Goal: Task Accomplishment & Management: Manage account settings

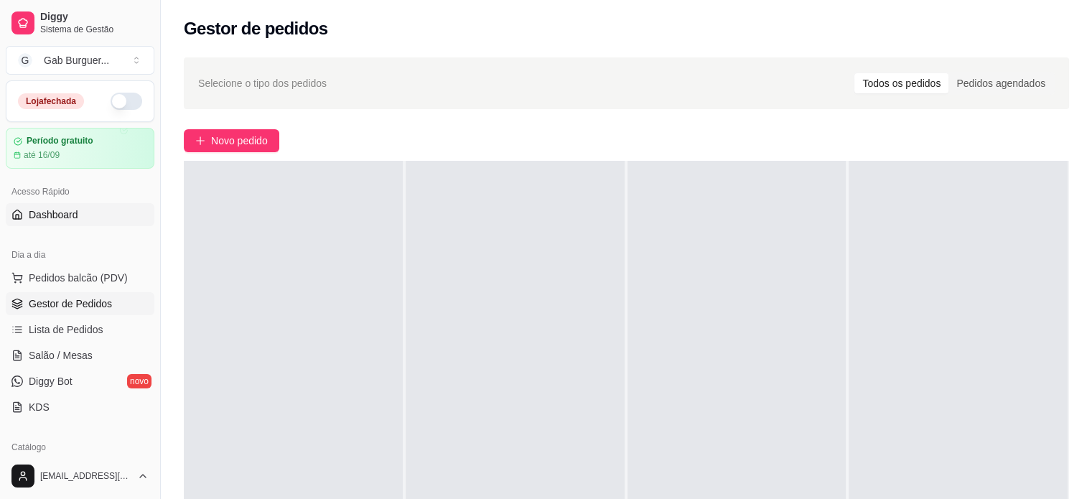
click at [46, 217] on span "Dashboard" at bounding box center [54, 214] width 50 height 14
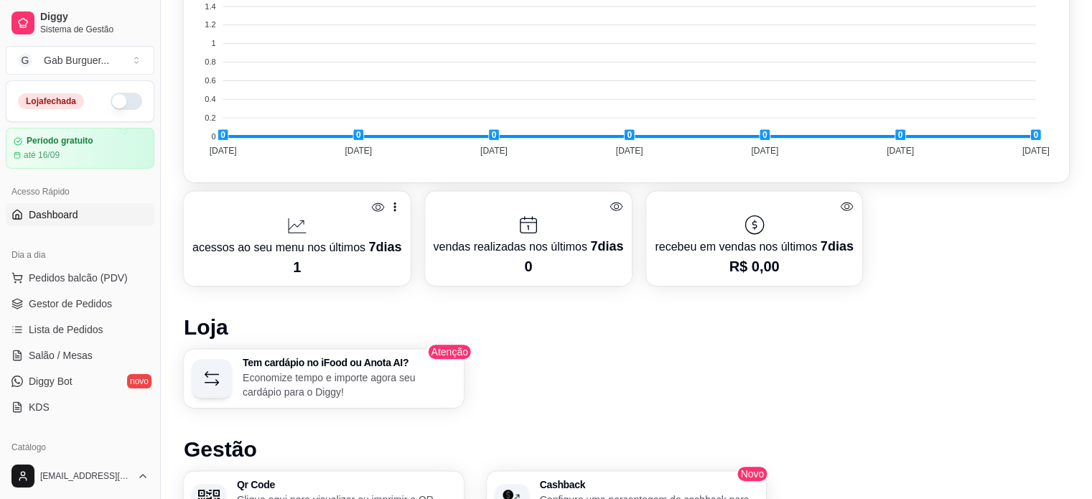
scroll to position [574, 0]
click at [57, 387] on span "Diggy Bot" at bounding box center [51, 381] width 44 height 14
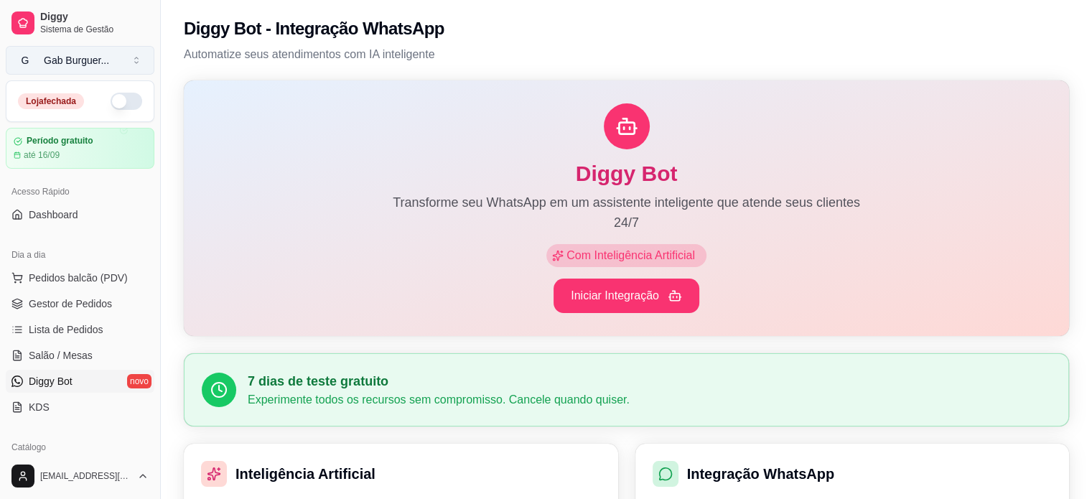
click at [126, 54] on button "G Gab Burguer ..." at bounding box center [80, 60] width 149 height 29
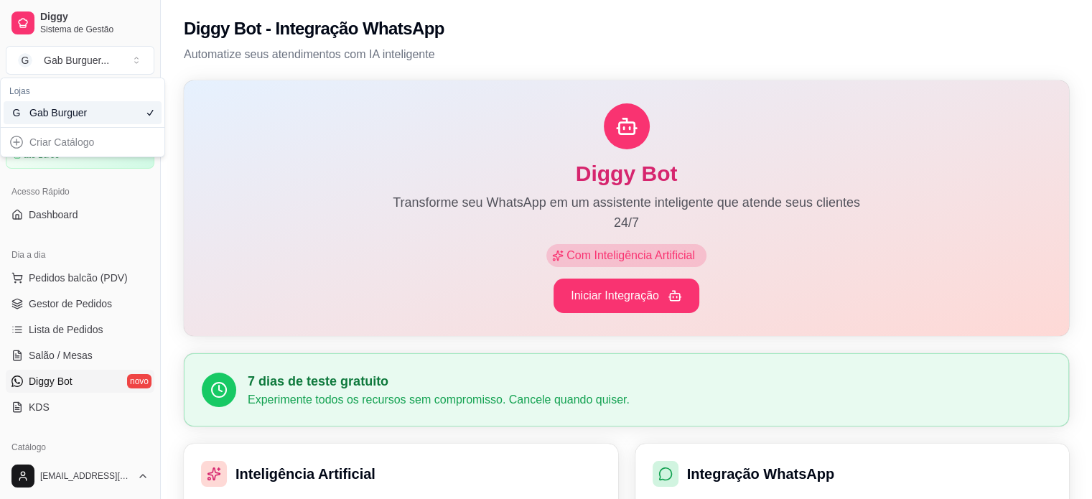
click at [101, 116] on div "G Gab Burguer" at bounding box center [83, 112] width 158 height 23
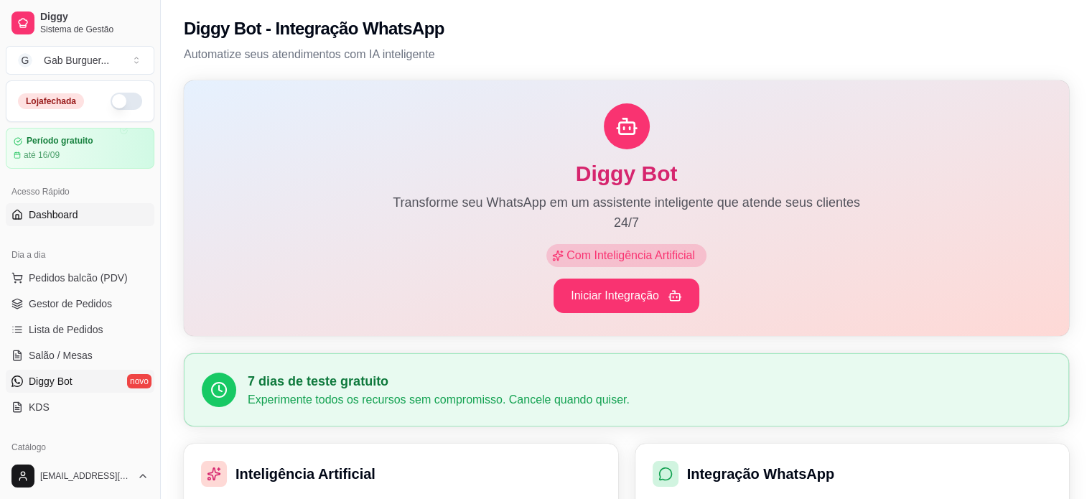
click at [50, 213] on span "Dashboard" at bounding box center [54, 214] width 50 height 14
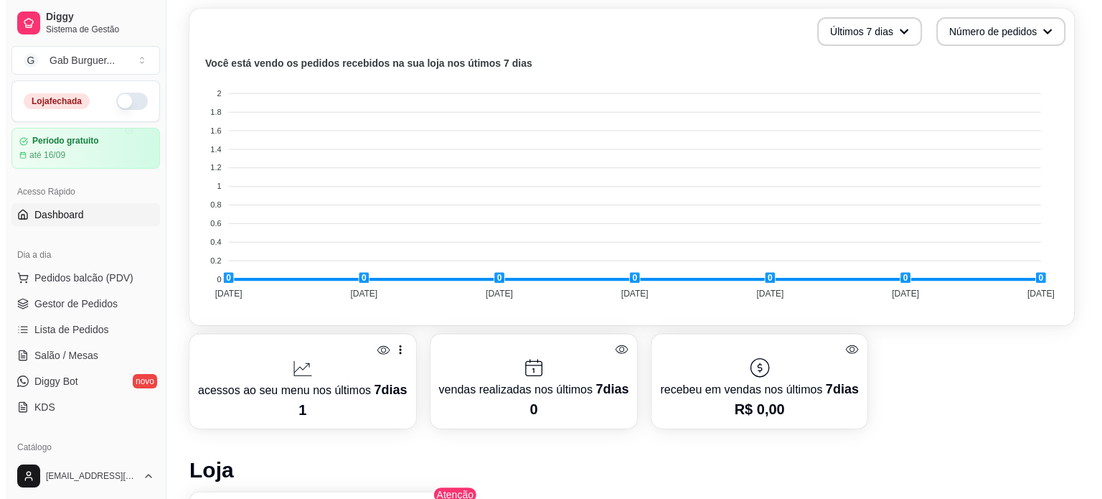
scroll to position [574, 0]
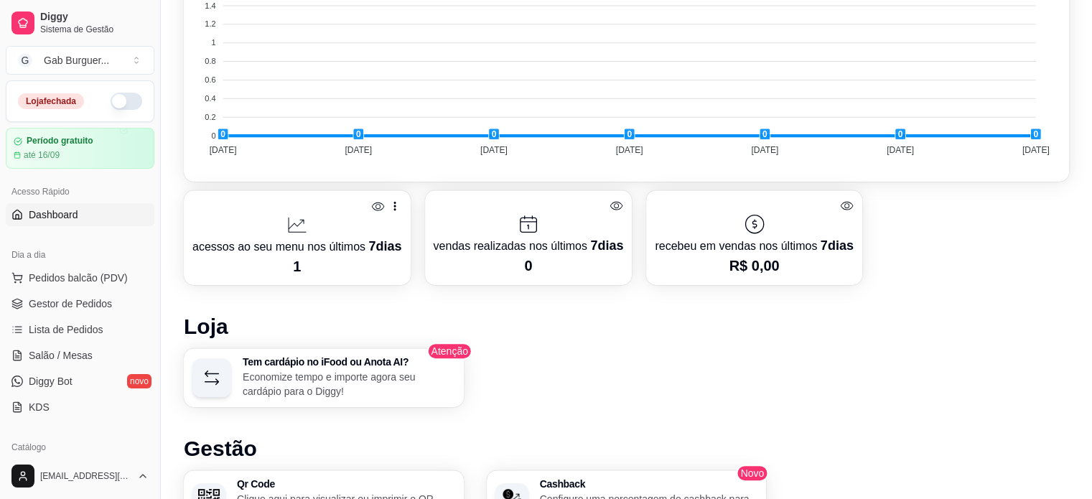
click at [298, 245] on p "acessos ao seu menu nos últimos 7 dias" at bounding box center [297, 246] width 210 height 20
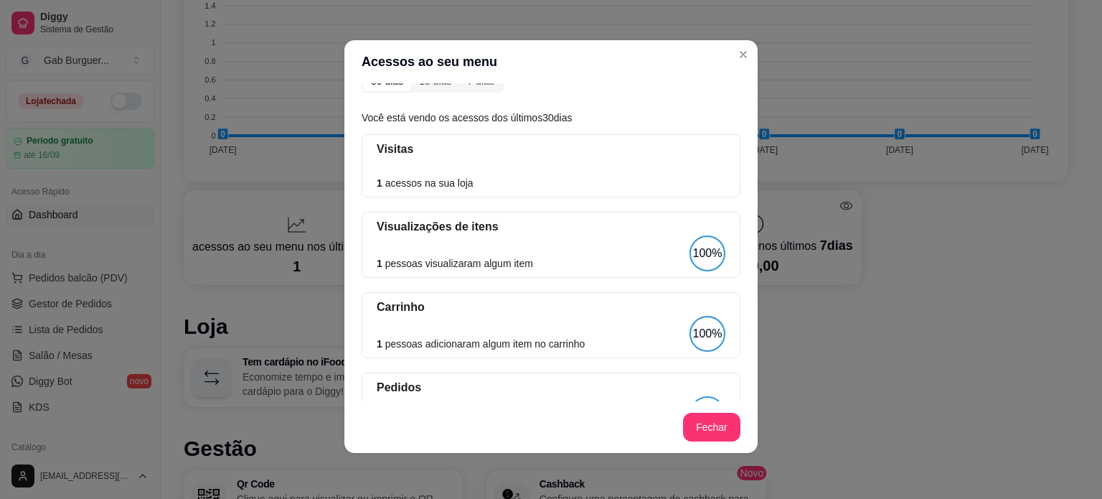
scroll to position [0, 0]
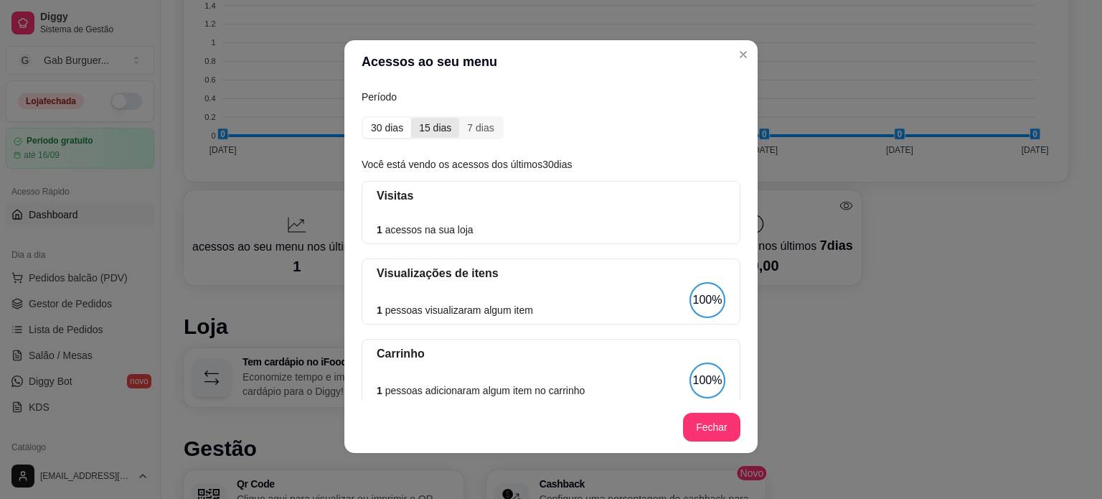
click at [433, 127] on div "15 dias" at bounding box center [435, 128] width 48 height 20
click at [411, 118] on input "15 dias" at bounding box center [411, 118] width 0 height 0
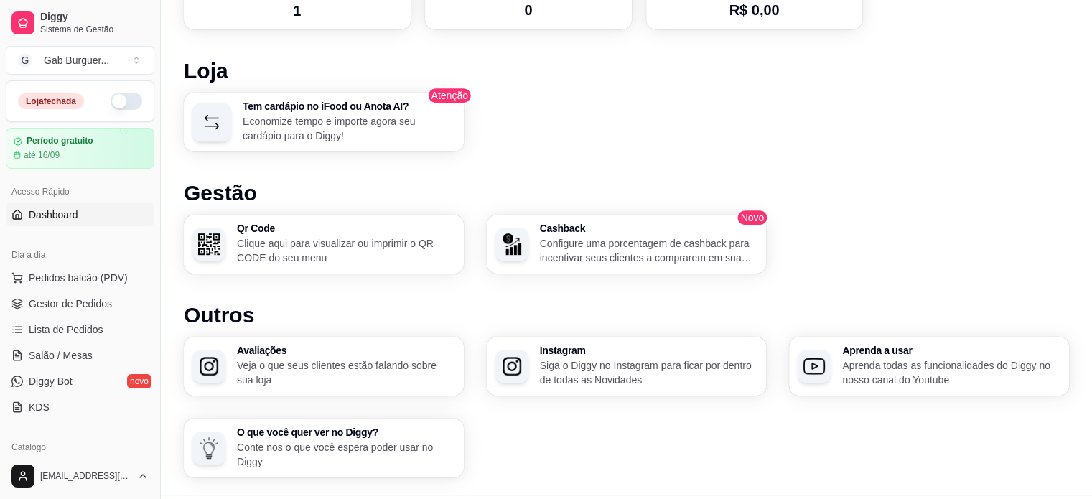
scroll to position [861, 0]
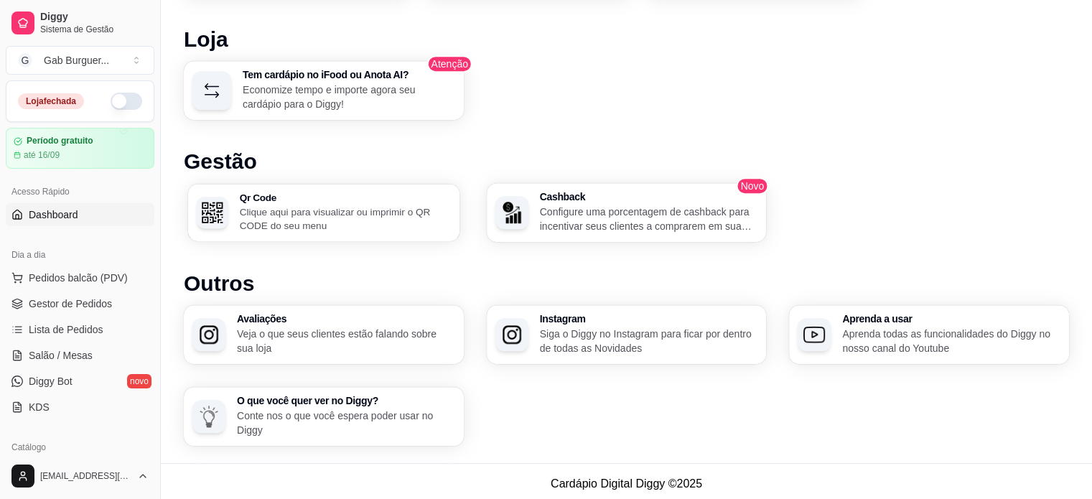
click at [395, 223] on p "Clique aqui para visualizar ou imprimir o QR CODE do seu menu" at bounding box center [346, 219] width 212 height 28
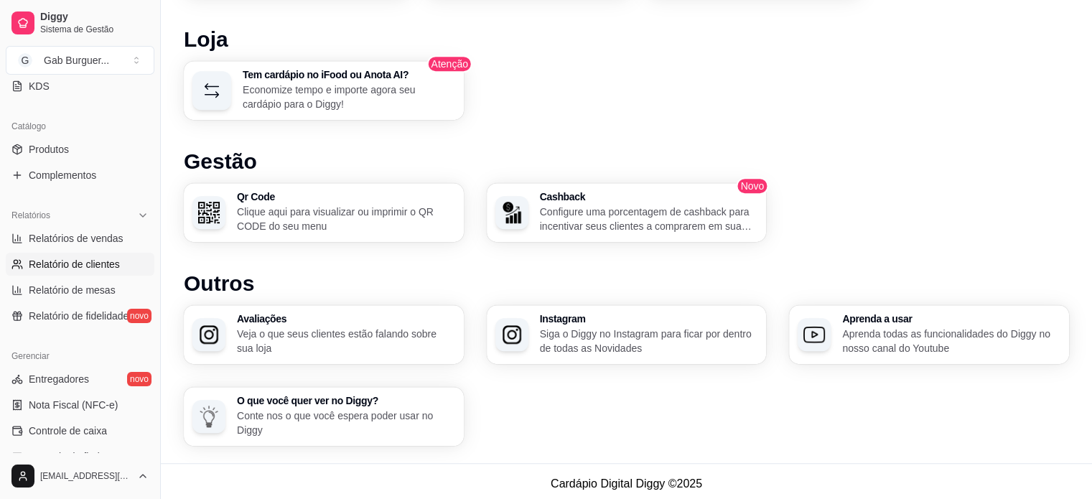
scroll to position [287, 0]
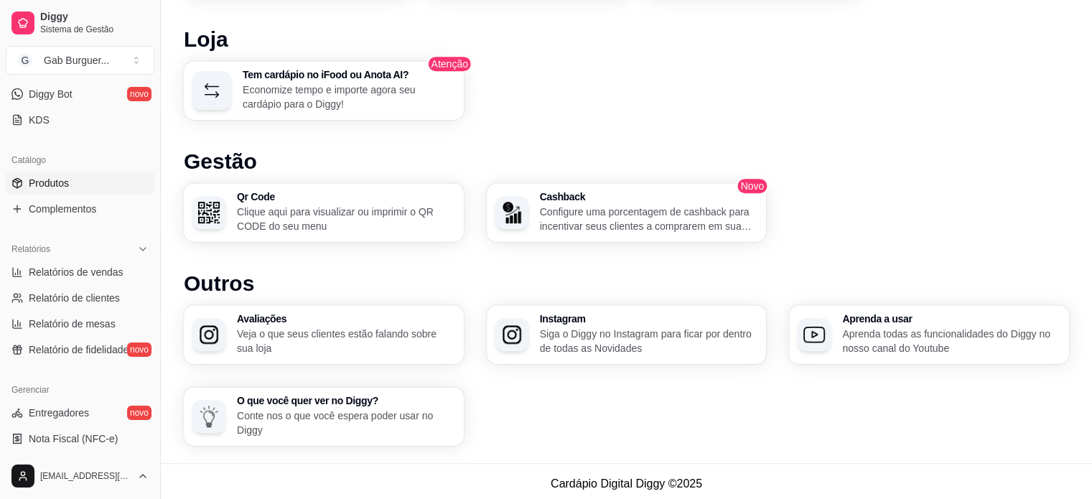
click at [98, 187] on link "Produtos" at bounding box center [80, 183] width 149 height 23
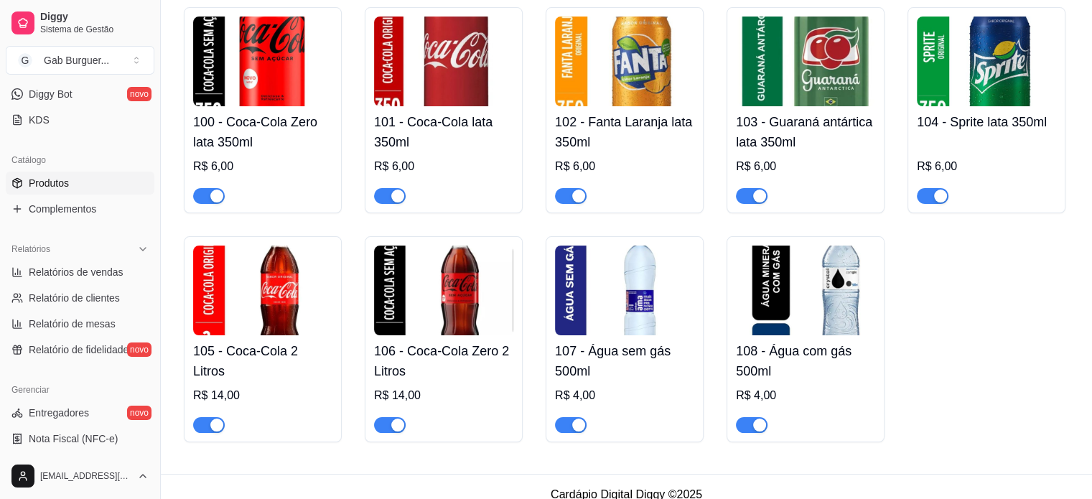
scroll to position [190, 0]
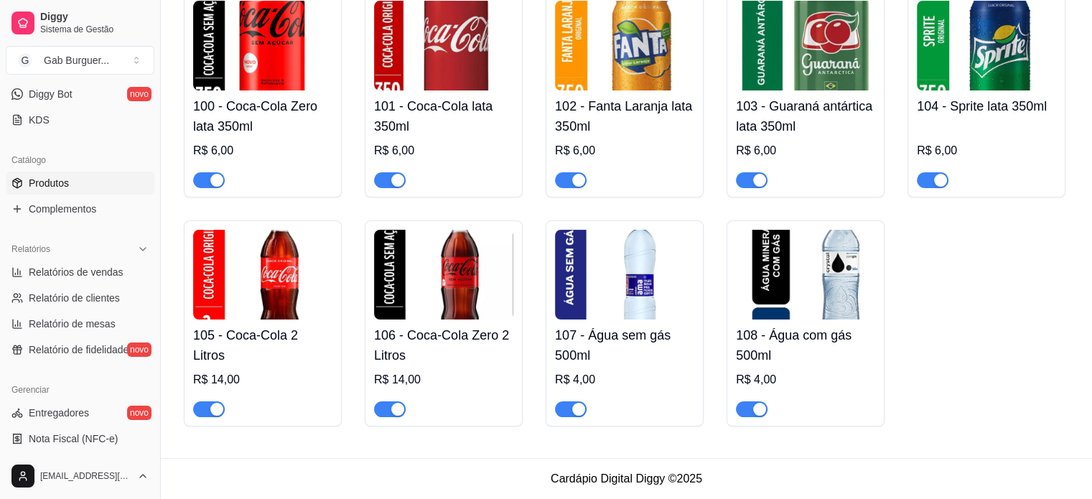
click at [267, 55] on img at bounding box center [262, 46] width 139 height 90
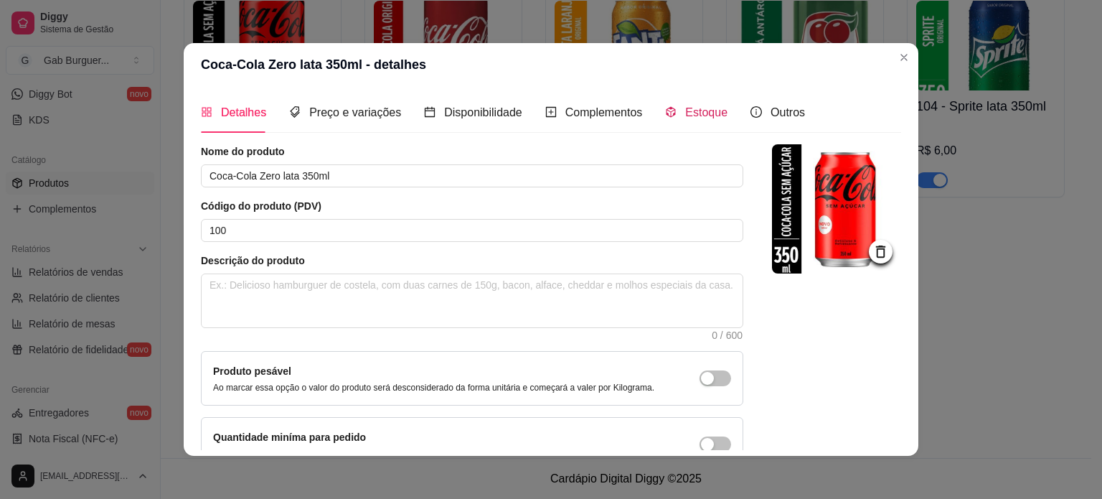
click at [703, 106] on span "Estoque" at bounding box center [706, 112] width 42 height 12
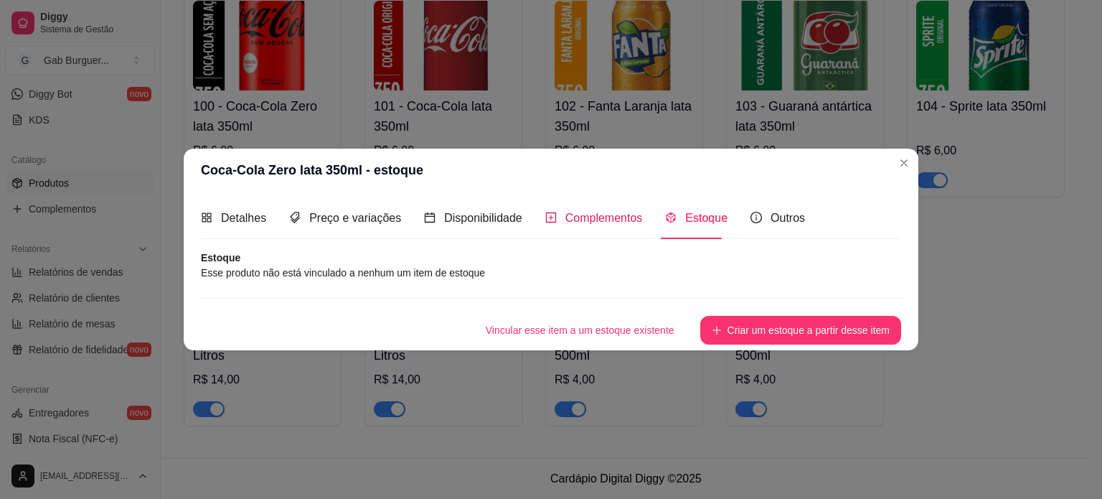
click at [620, 217] on span "Complementos" at bounding box center [605, 218] width 78 height 12
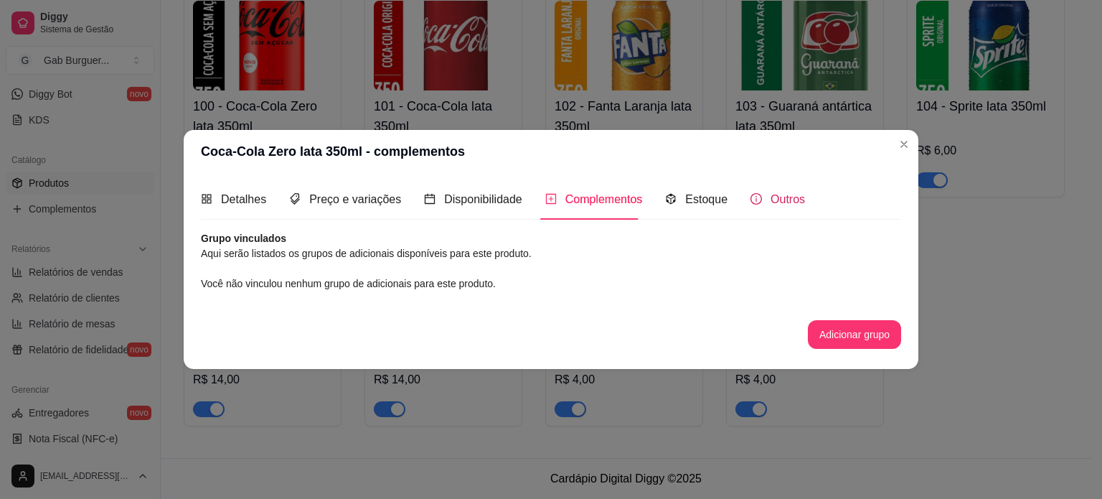
click at [779, 200] on span "Outros" at bounding box center [788, 199] width 34 height 12
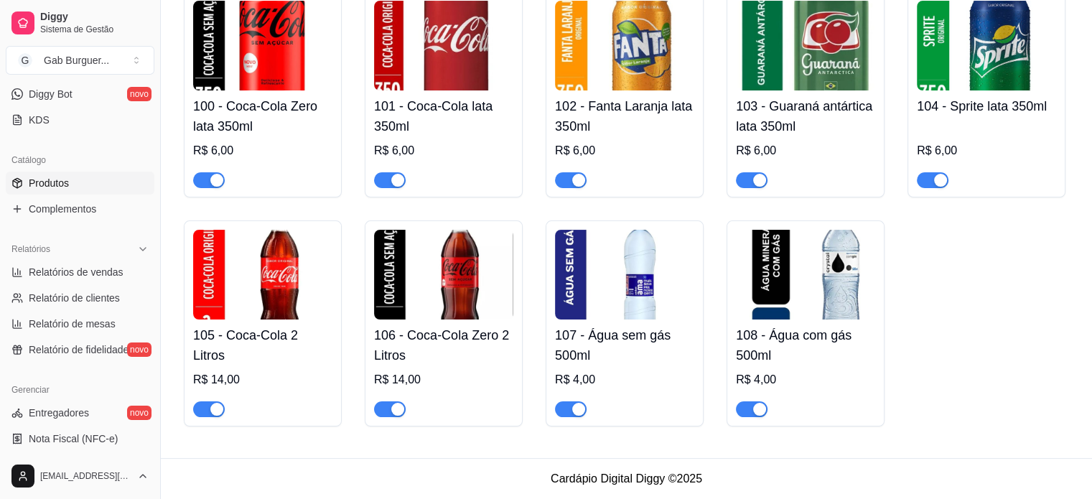
click at [929, 344] on div "100 - Coca-Cola Zero lata 350ml R$ 6,00 101 - Coca-Cola lata 350ml R$ 6,00 102 …" at bounding box center [626, 208] width 885 height 435
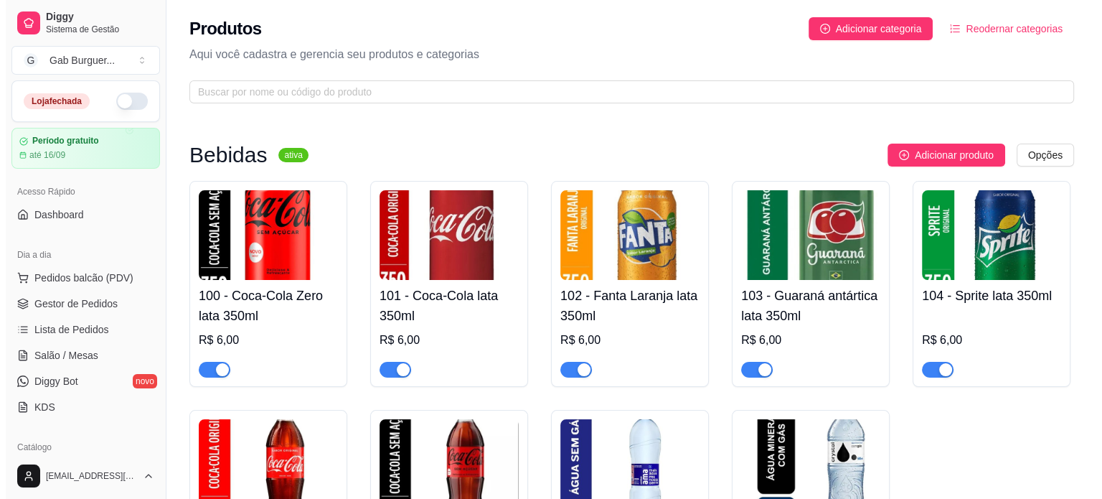
scroll to position [72, 0]
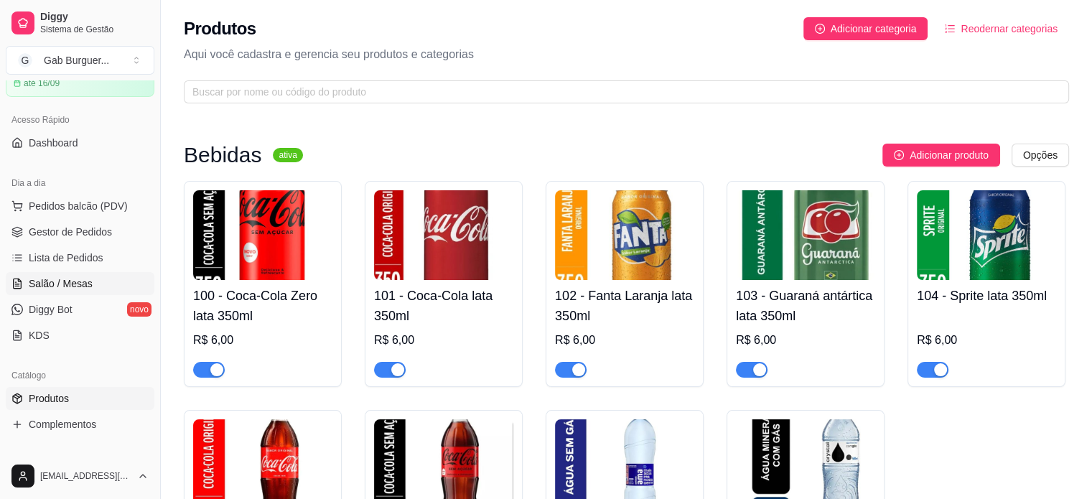
click at [60, 286] on span "Salão / Mesas" at bounding box center [61, 283] width 64 height 14
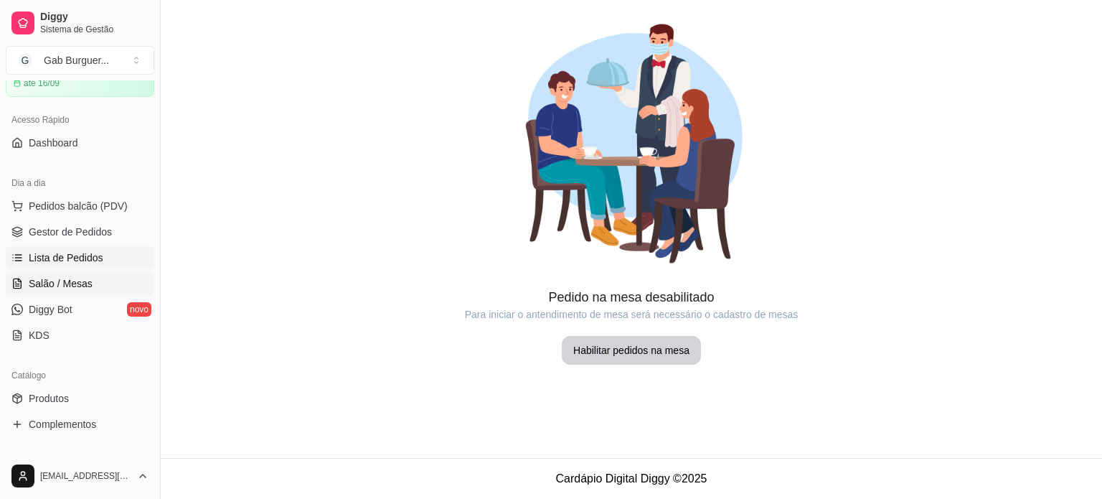
click at [52, 255] on span "Lista de Pedidos" at bounding box center [66, 257] width 75 height 14
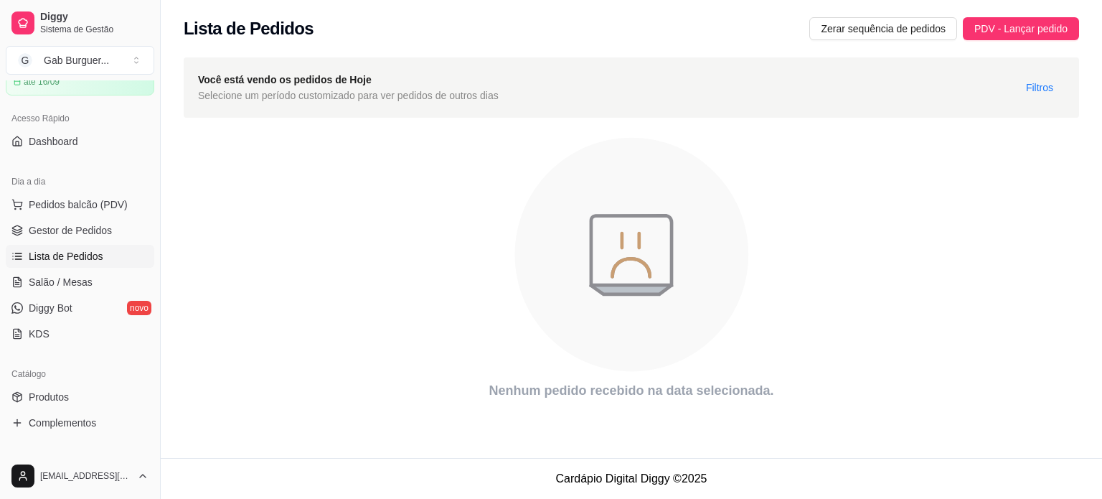
scroll to position [72, 0]
click at [44, 334] on span "KDS" at bounding box center [39, 335] width 21 height 14
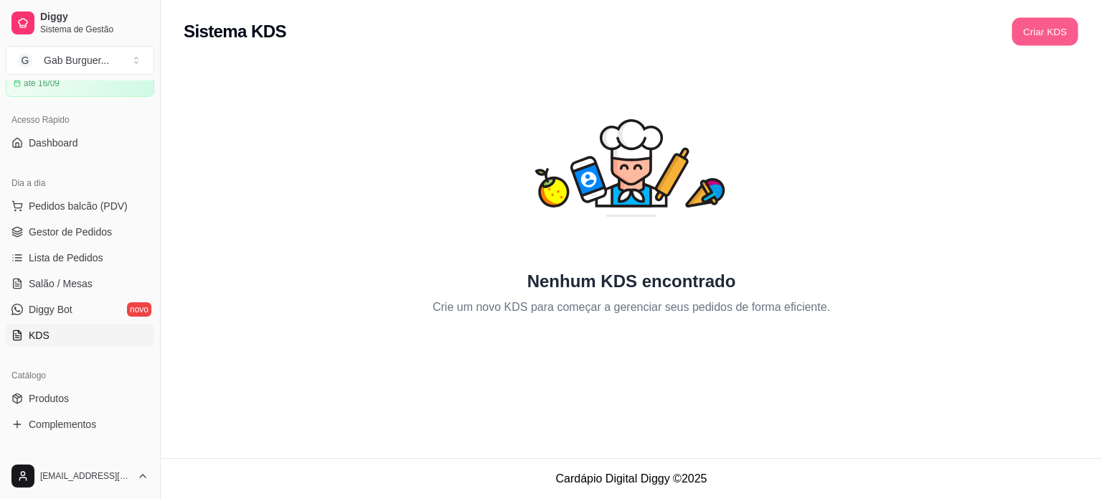
click at [1049, 31] on button "Criar KDS" at bounding box center [1045, 32] width 66 height 28
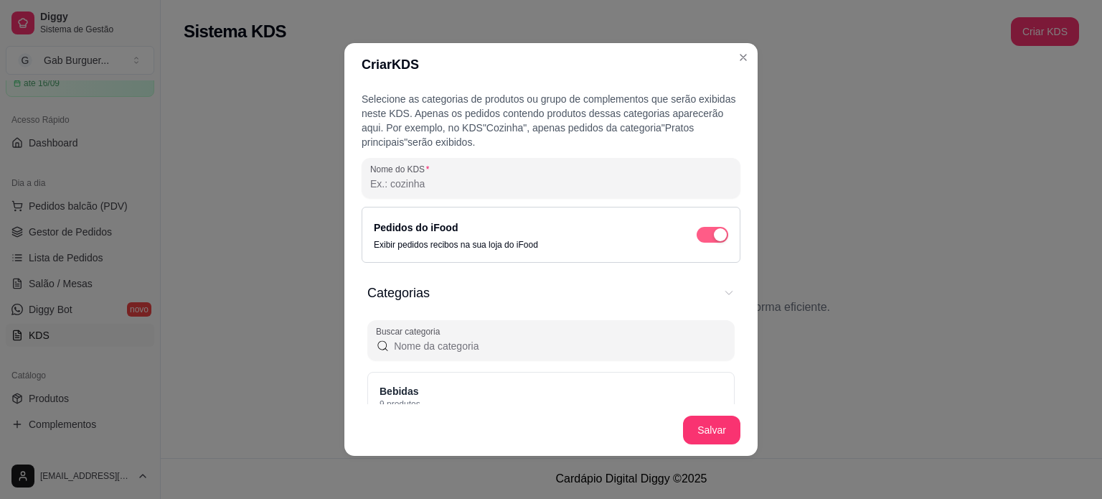
click at [714, 230] on div "button" at bounding box center [720, 234] width 13 height 13
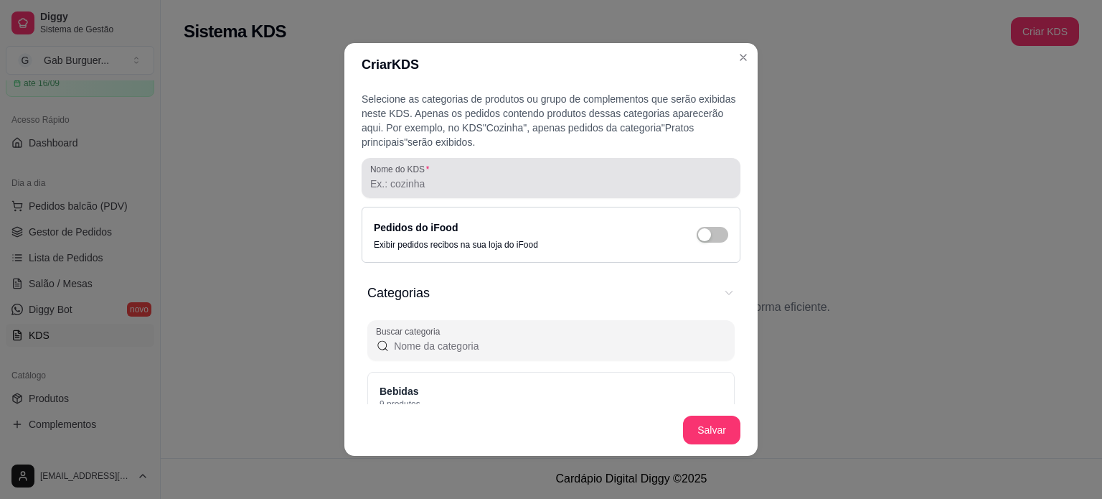
click at [535, 193] on div "Nome do KDS" at bounding box center [551, 178] width 379 height 40
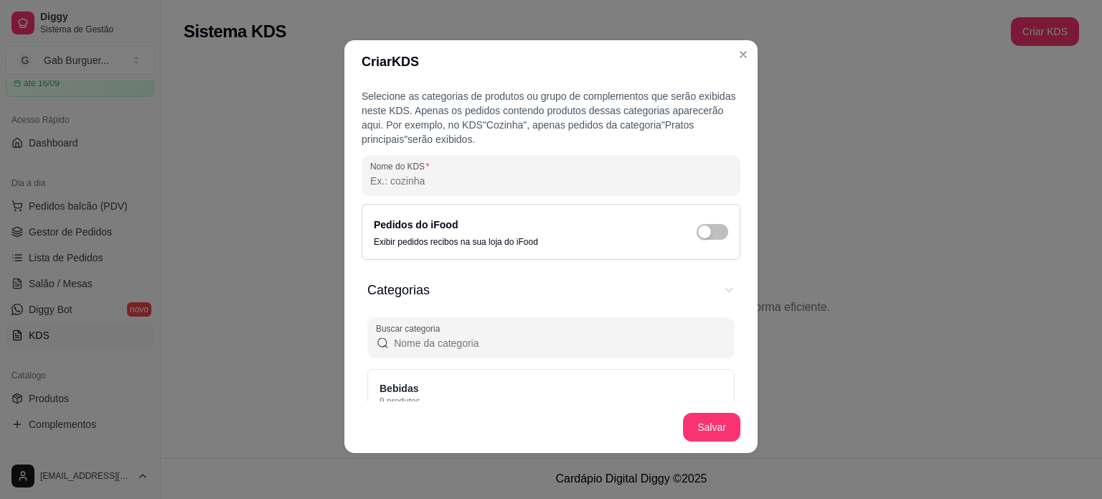
click at [413, 175] on input "Nome do KDS" at bounding box center [551, 181] width 362 height 14
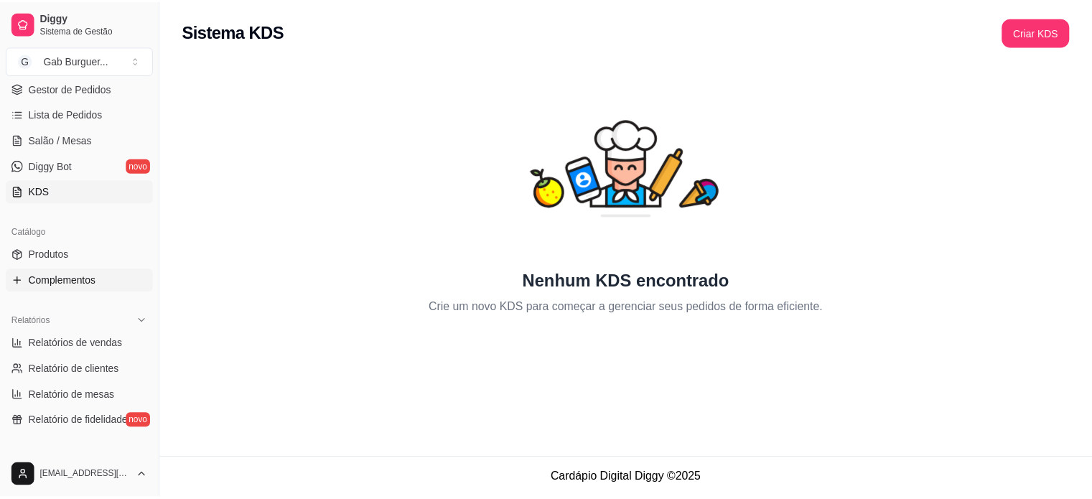
scroll to position [287, 0]
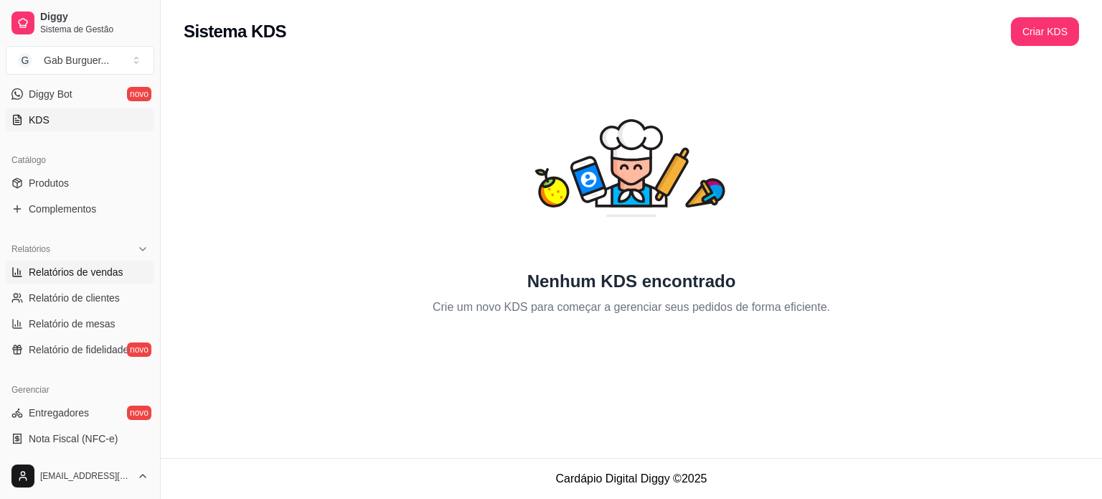
click at [89, 277] on span "Relatórios de vendas" at bounding box center [76, 272] width 95 height 14
select select "ALL"
select select "0"
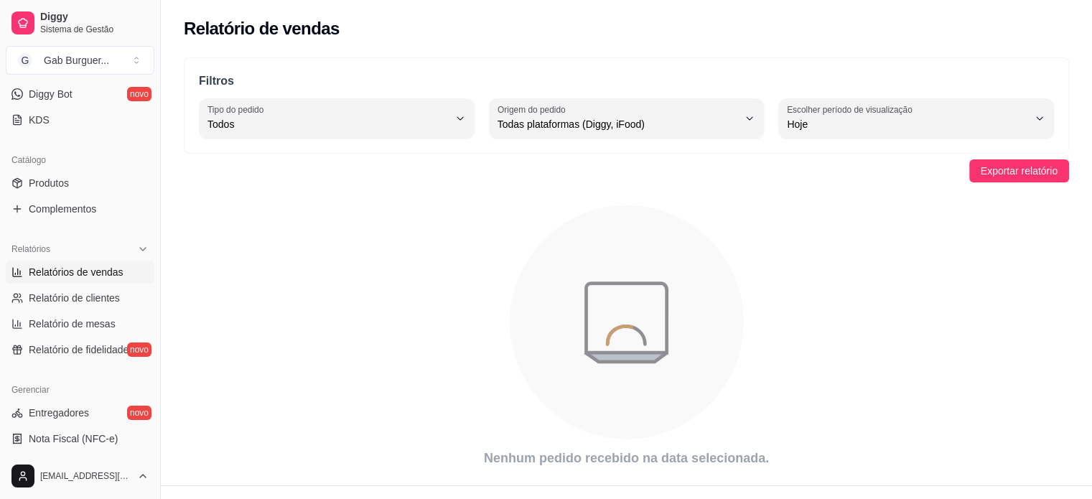
scroll to position [27, 0]
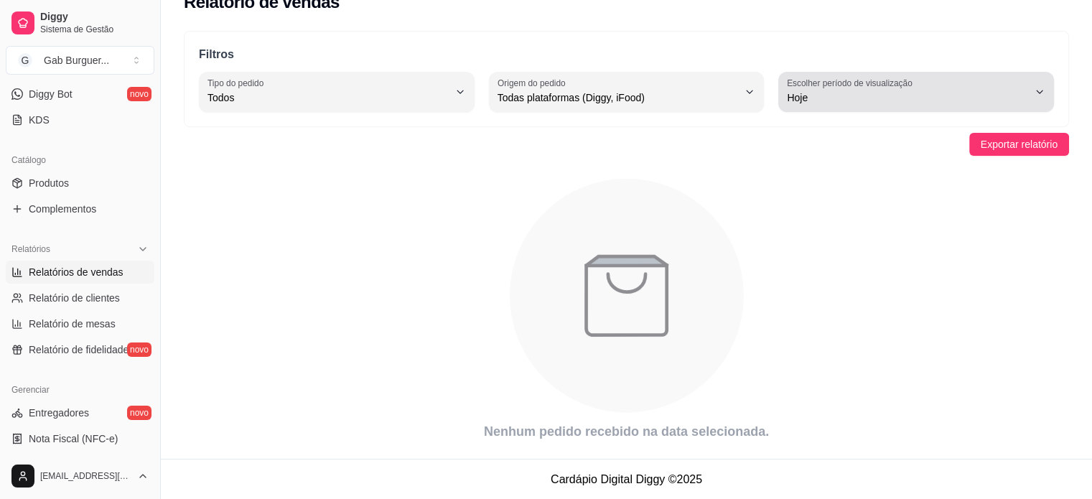
click at [927, 105] on div "Hoje" at bounding box center [907, 92] width 241 height 29
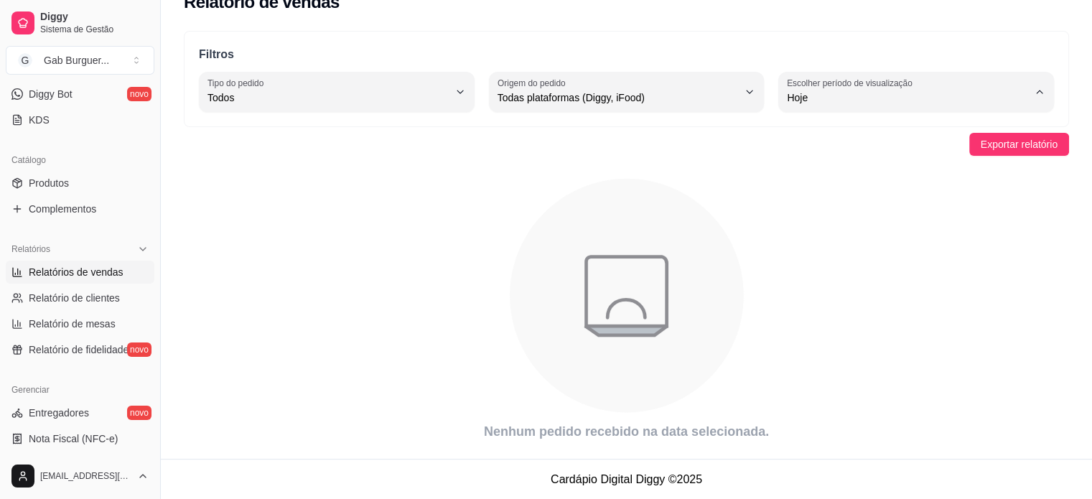
click at [878, 182] on span "7 dias" at bounding box center [908, 179] width 228 height 14
type input "7"
select select "7"
click at [1028, 140] on span "Exportar relatório" at bounding box center [1018, 144] width 77 height 16
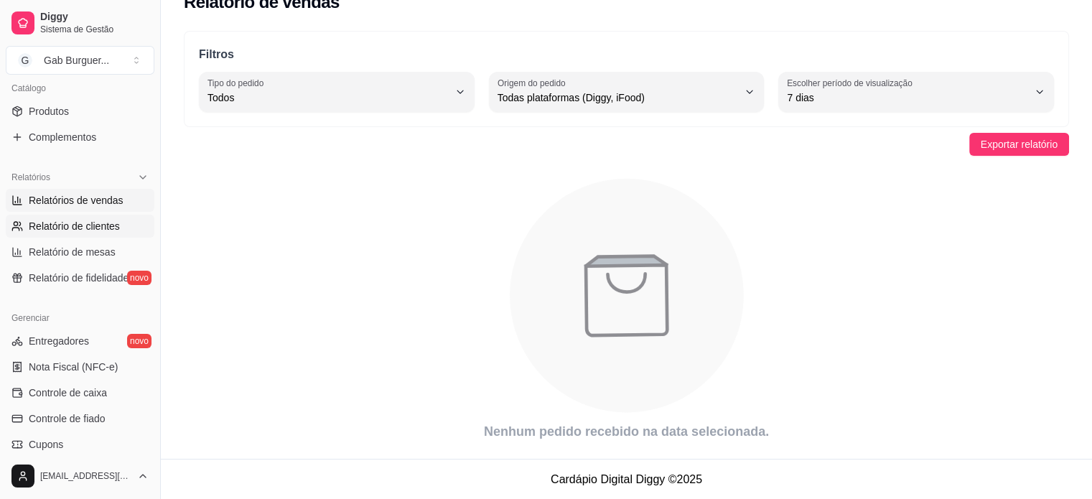
click at [117, 231] on span "Relatório de clientes" at bounding box center [74, 226] width 91 height 14
select select "30"
select select "HIGHEST_TOTAL_SPENT_WITH_ORDERS"
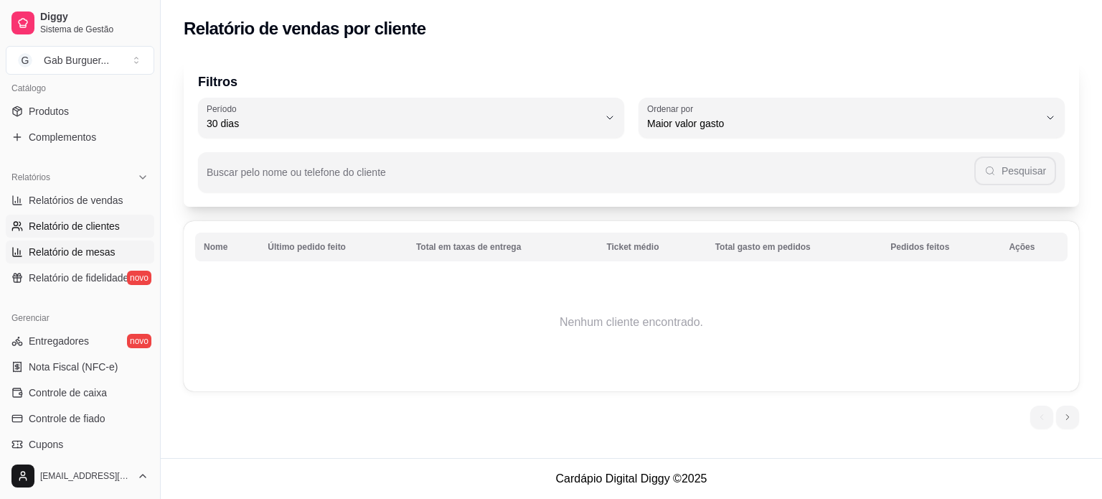
click at [75, 252] on span "Relatório de mesas" at bounding box center [72, 252] width 87 height 14
select select "TOTAL_OF_ORDERS"
select select "7"
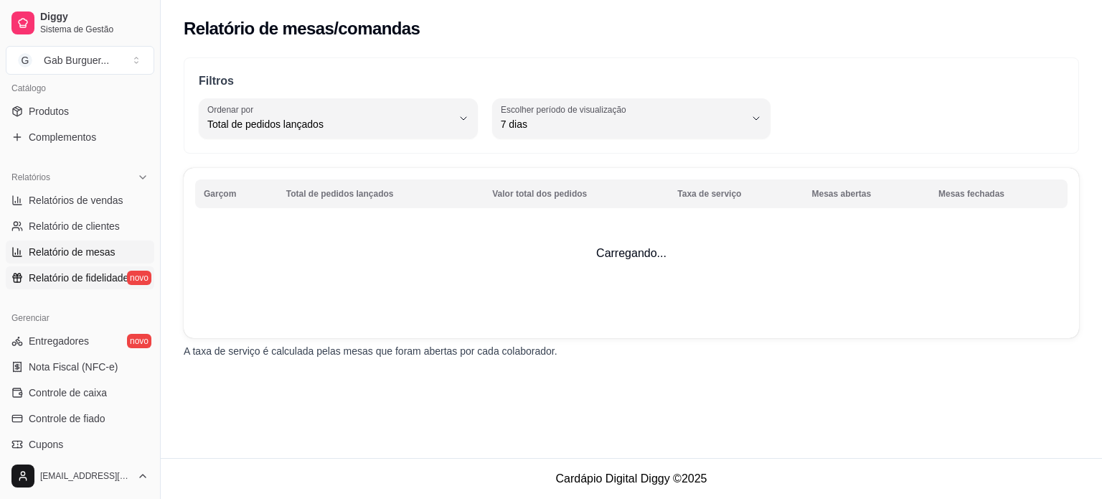
click at [60, 285] on link "Relatório de fidelidade novo" at bounding box center [80, 277] width 149 height 23
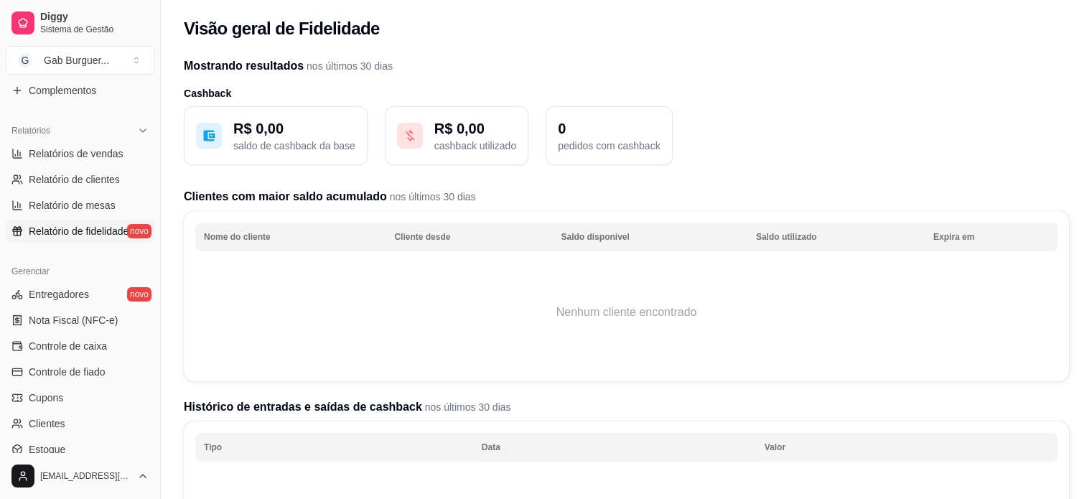
scroll to position [431, 0]
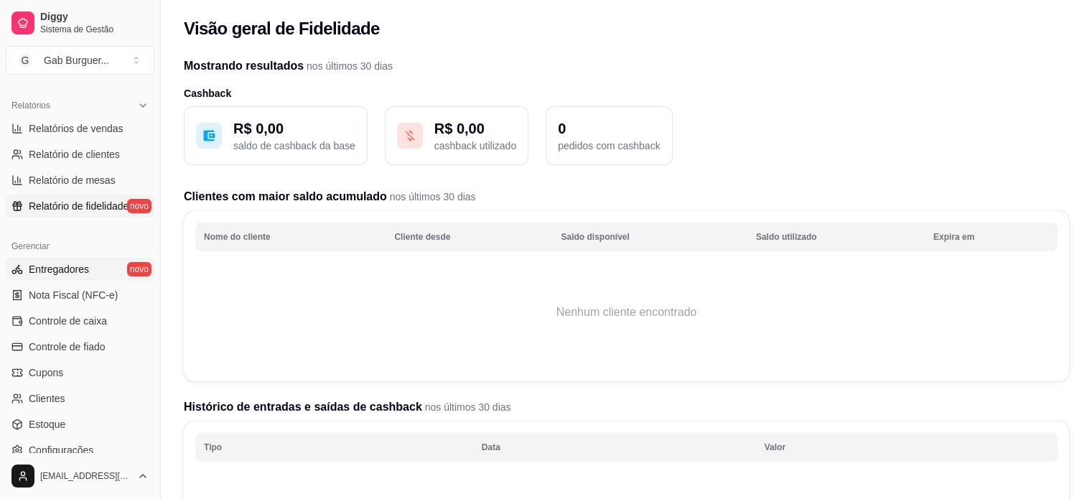
click at [76, 277] on link "Entregadores novo" at bounding box center [80, 269] width 149 height 23
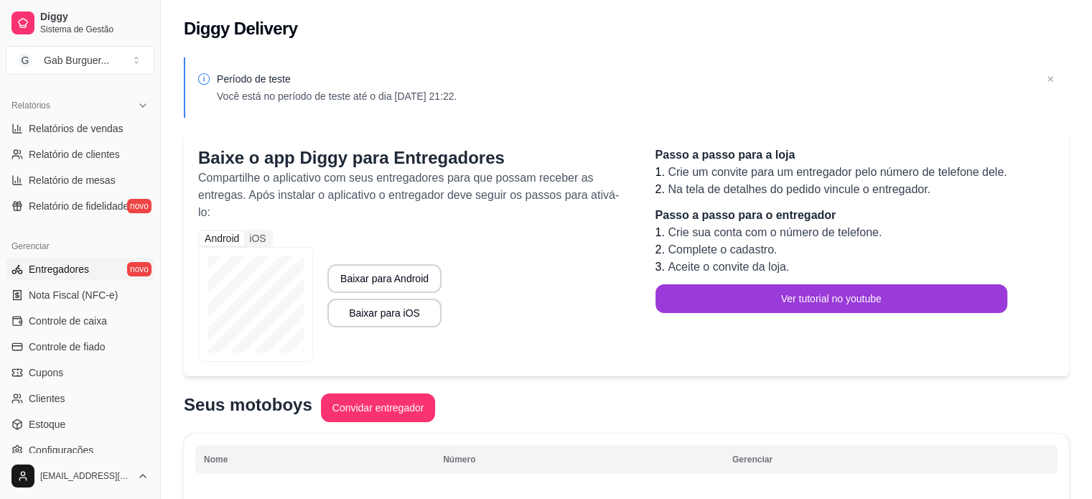
click at [793, 292] on button "Ver tutorial no youtube" at bounding box center [831, 298] width 352 height 29
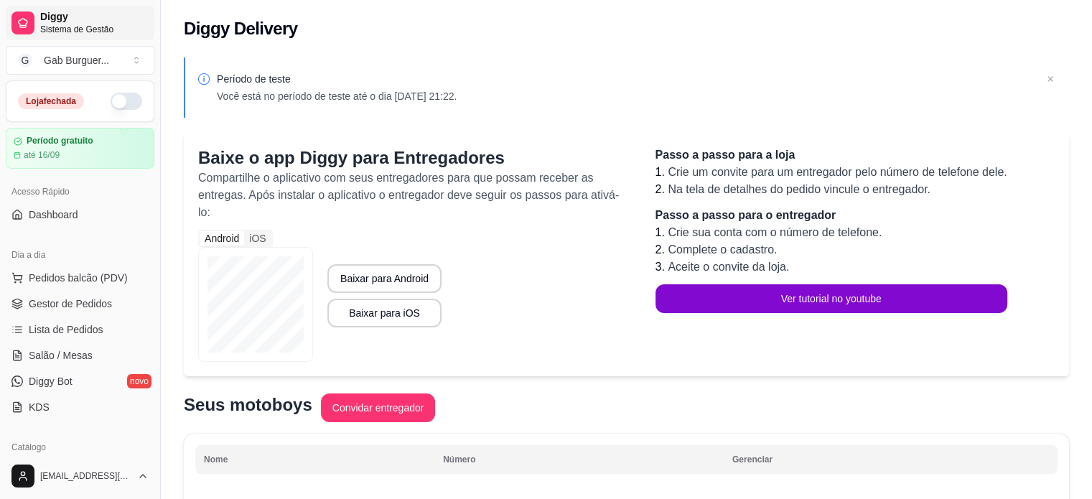
click at [65, 28] on span "Sistema de Gestão" at bounding box center [94, 29] width 108 height 11
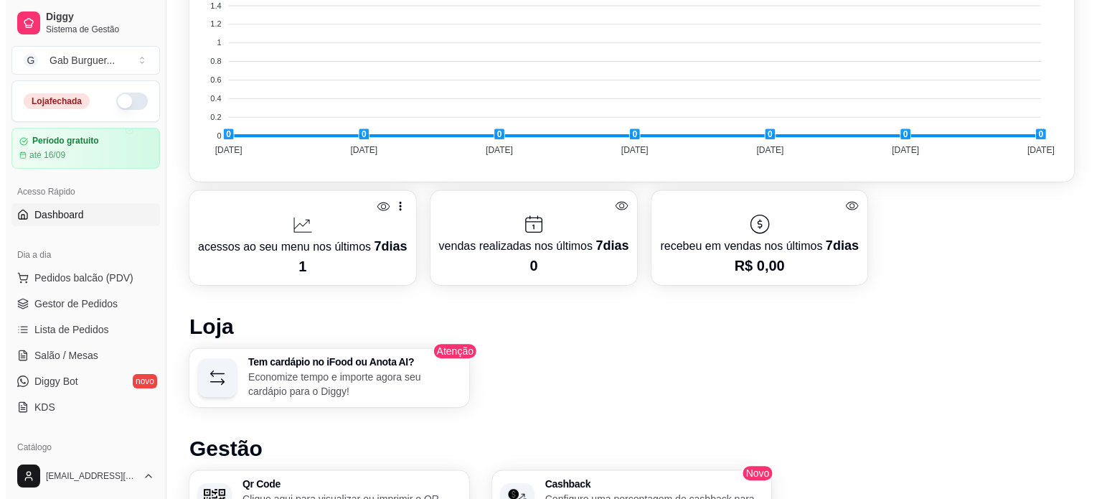
scroll to position [646, 0]
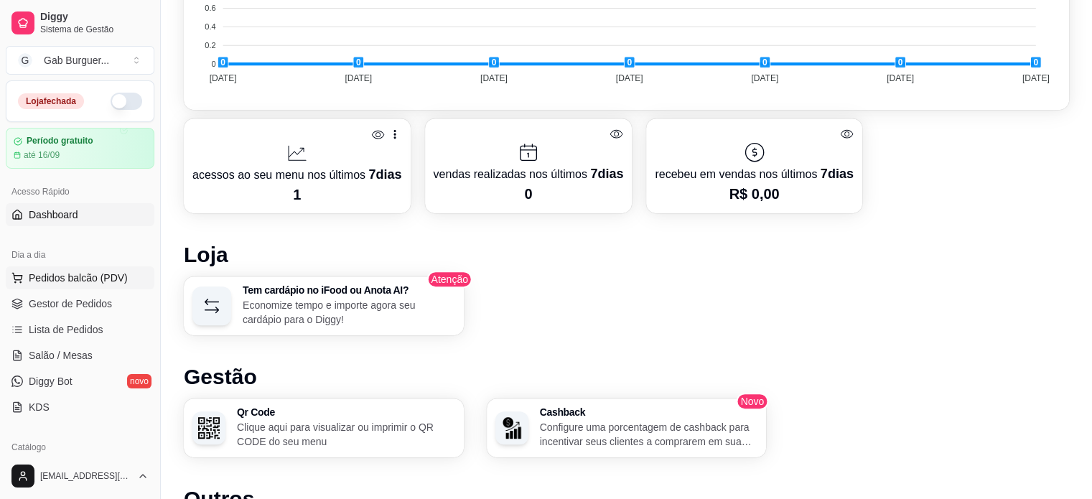
click at [47, 278] on span "Pedidos balcão (PDV)" at bounding box center [78, 278] width 99 height 14
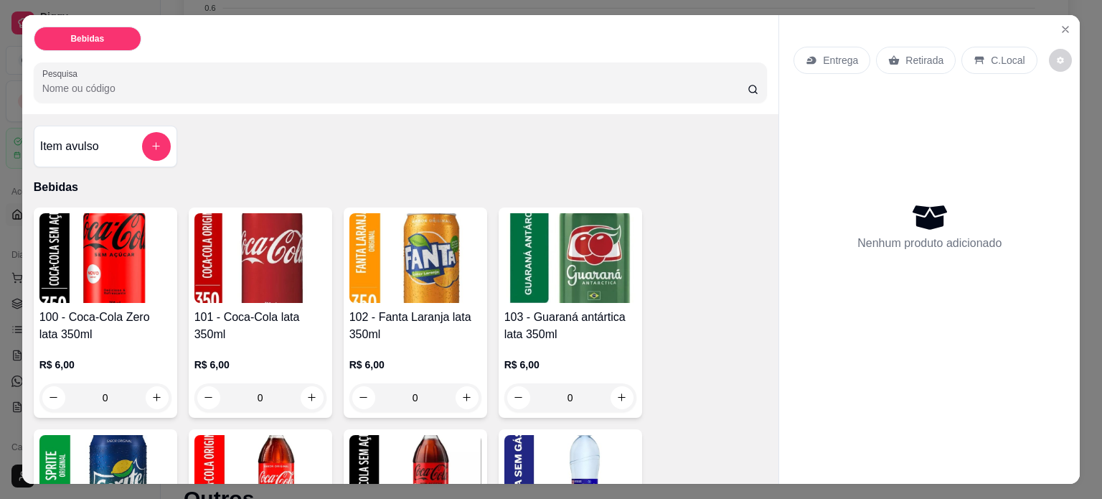
click at [89, 87] on input "Pesquisa" at bounding box center [394, 88] width 705 height 14
click at [828, 54] on p "Entrega" at bounding box center [840, 60] width 35 height 14
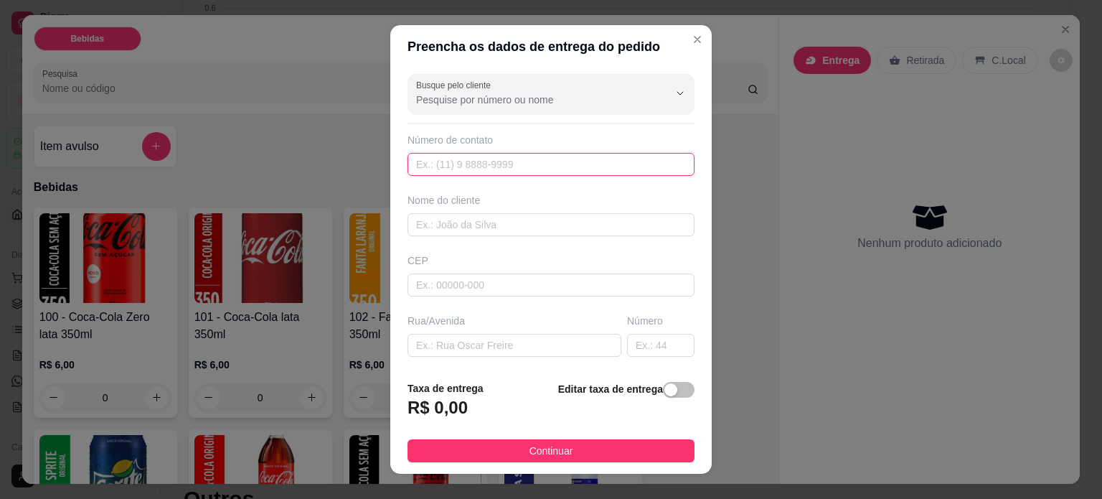
click at [466, 161] on input "text" at bounding box center [551, 164] width 287 height 23
click at [489, 226] on input "text" at bounding box center [551, 224] width 287 height 23
click at [482, 290] on input "text" at bounding box center [551, 284] width 287 height 23
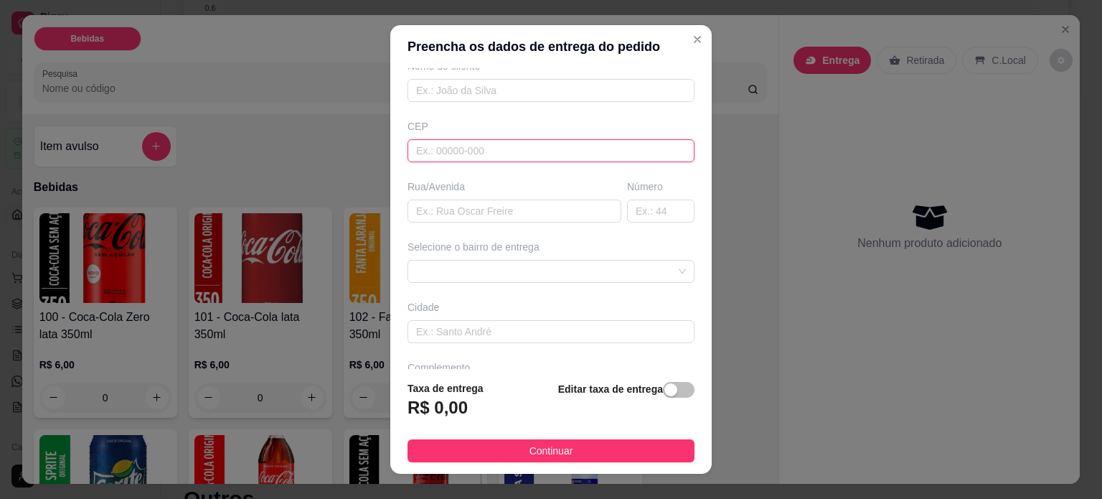
scroll to position [144, 0]
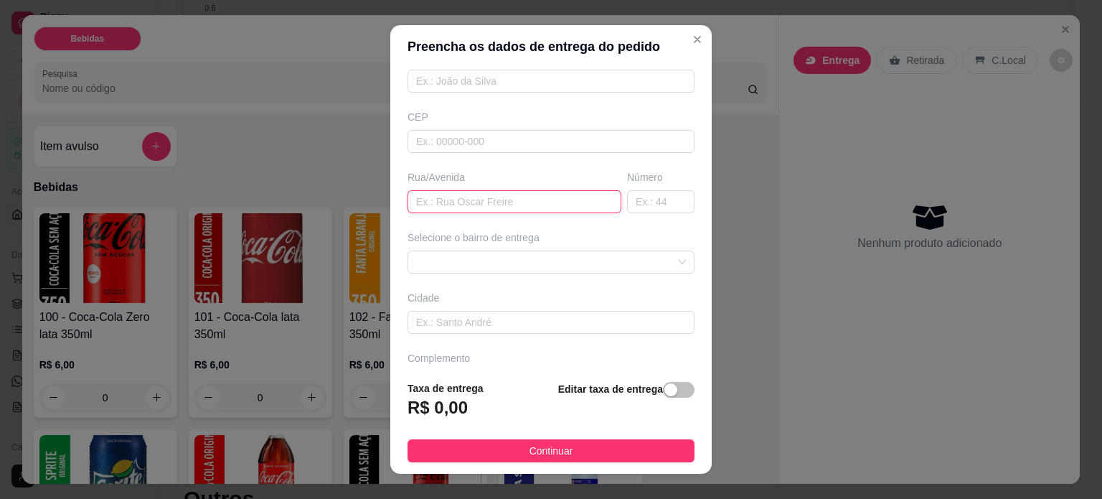
click at [456, 201] on input "text" at bounding box center [515, 201] width 214 height 23
click at [497, 246] on div "Selecione o bairro de entrega" at bounding box center [551, 251] width 293 height 43
click at [507, 256] on span at bounding box center [551, 262] width 270 height 22
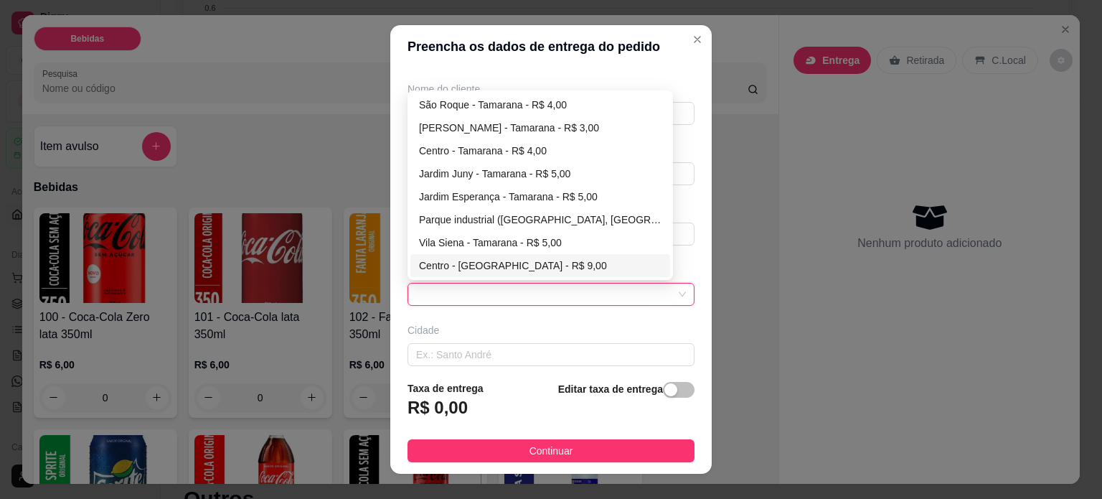
scroll to position [108, 0]
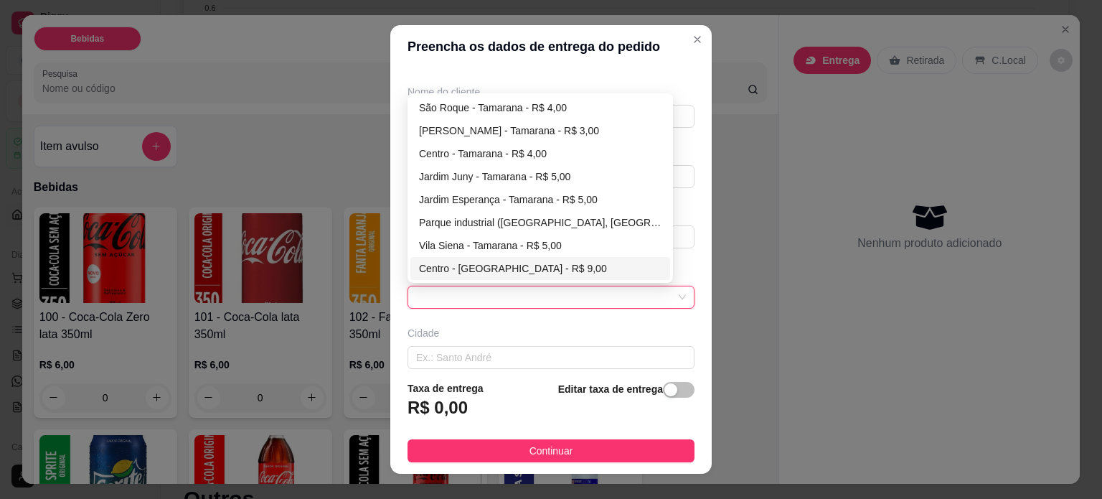
click at [548, 326] on div "Cidade" at bounding box center [551, 333] width 287 height 14
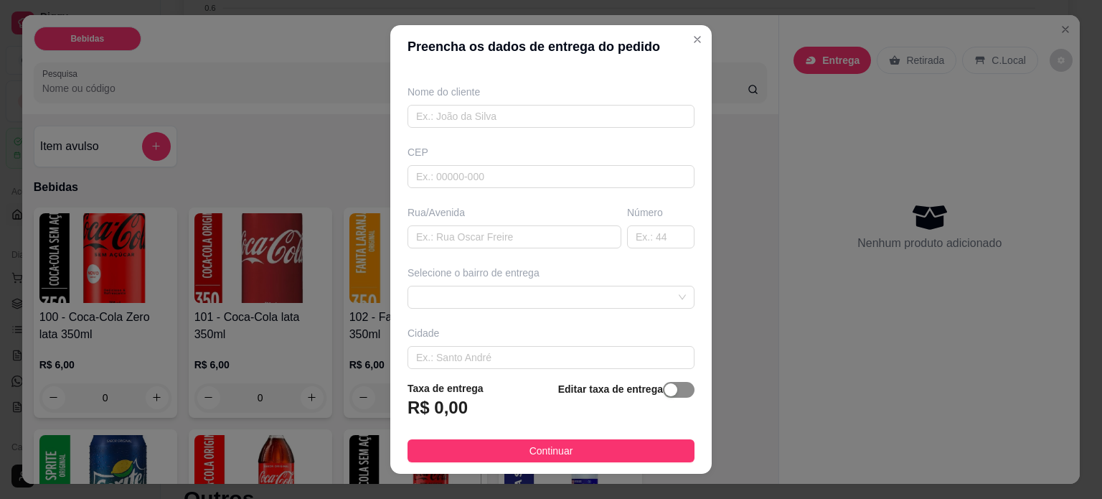
click at [665, 393] on div "button" at bounding box center [671, 389] width 13 height 13
click at [472, 421] on input "0,00" at bounding box center [485, 413] width 154 height 27
click at [580, 405] on div "button" at bounding box center [586, 404] width 13 height 13
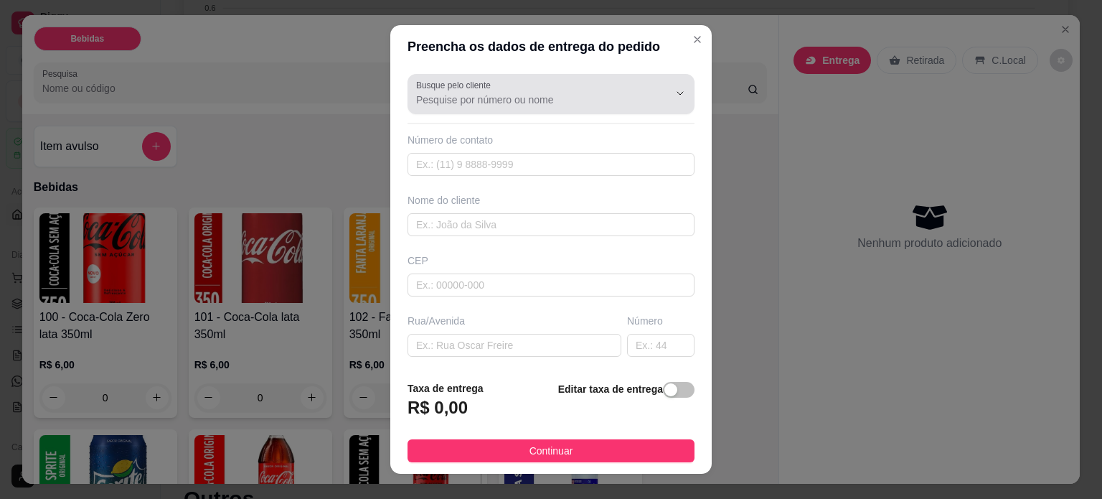
click at [649, 83] on button "Show suggestions" at bounding box center [660, 93] width 23 height 23
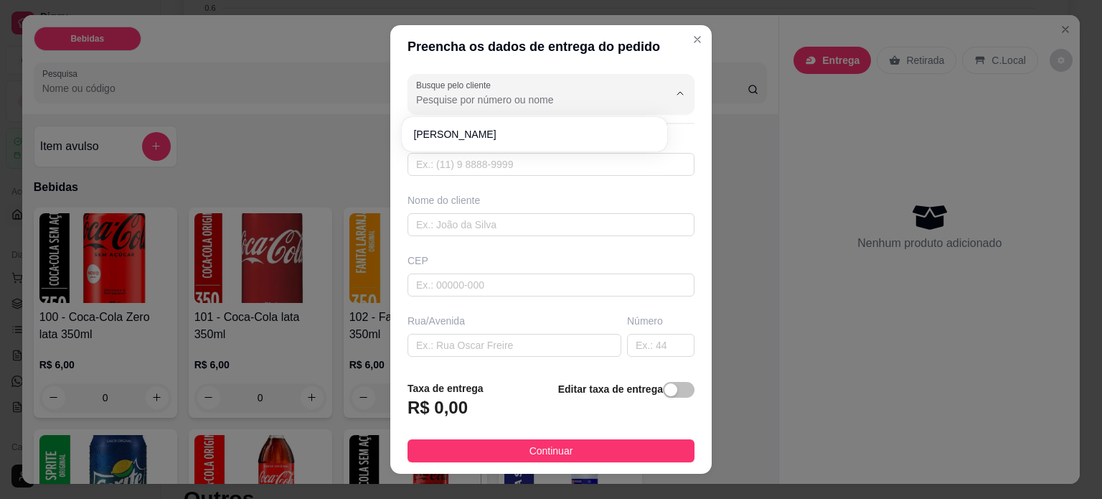
click at [655, 89] on icon "Show suggestions" at bounding box center [660, 93] width 11 height 11
click at [686, 45] on button "Close" at bounding box center [697, 39] width 23 height 23
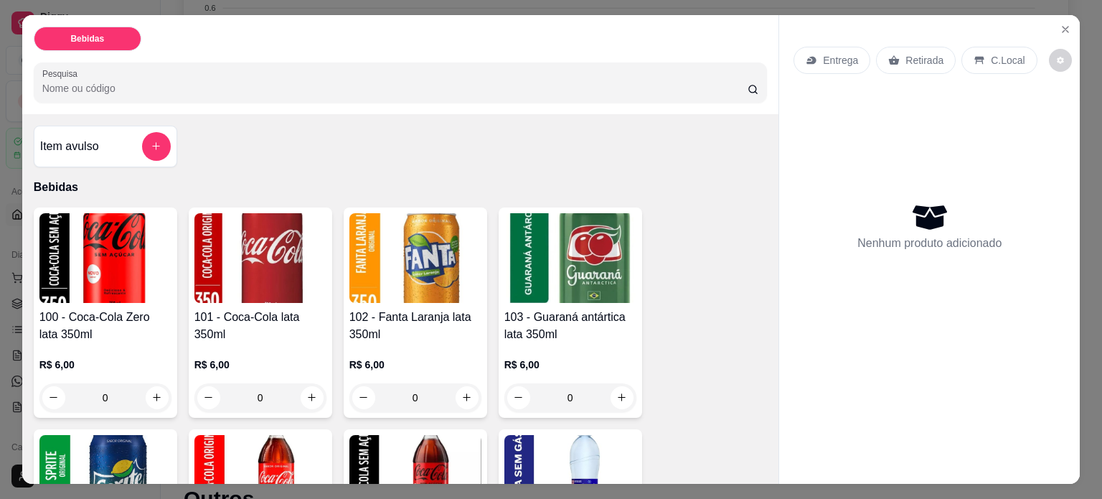
click at [929, 59] on p "Retirada" at bounding box center [925, 60] width 38 height 14
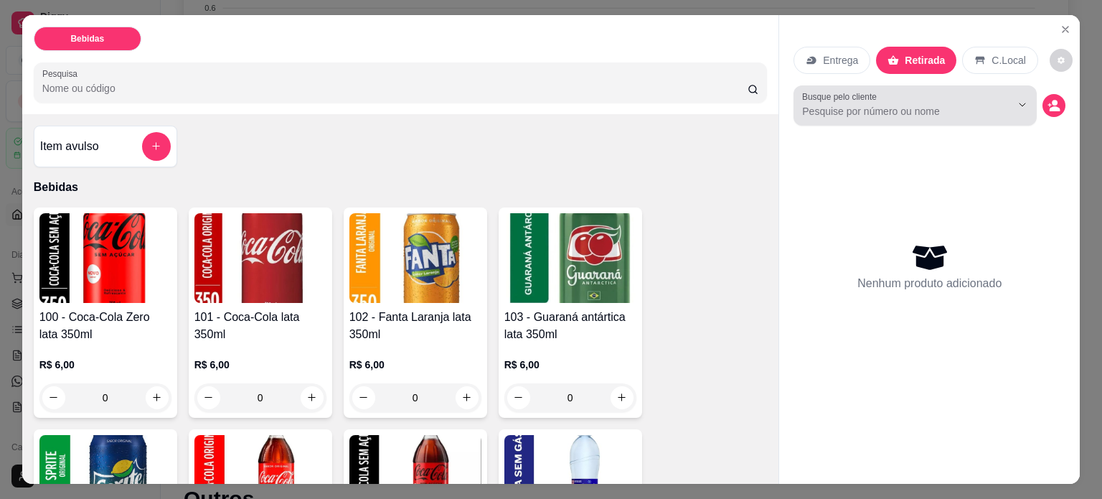
click at [857, 114] on div "Busque pelo cliente" at bounding box center [915, 105] width 243 height 40
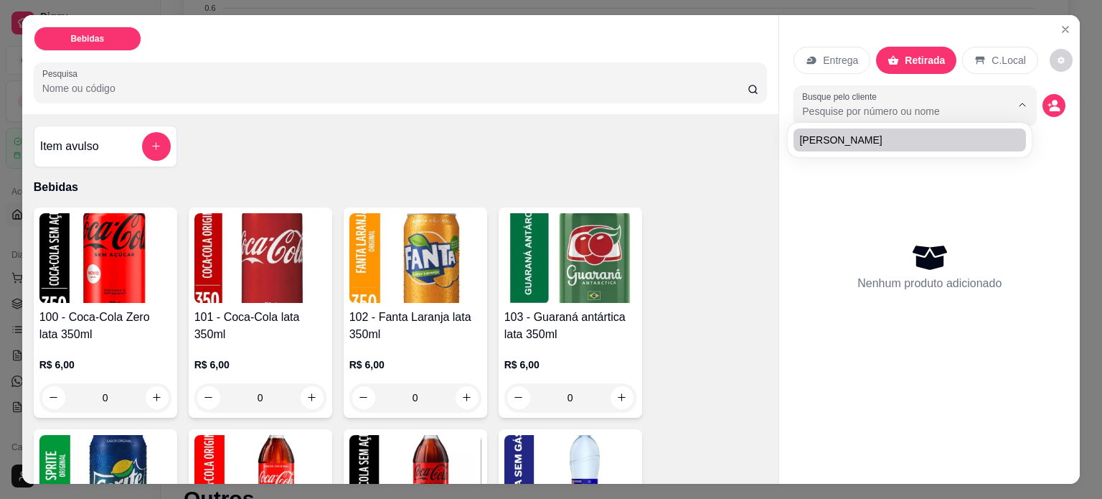
click at [842, 222] on div "Nenhum produto adicionado" at bounding box center [930, 266] width 272 height 281
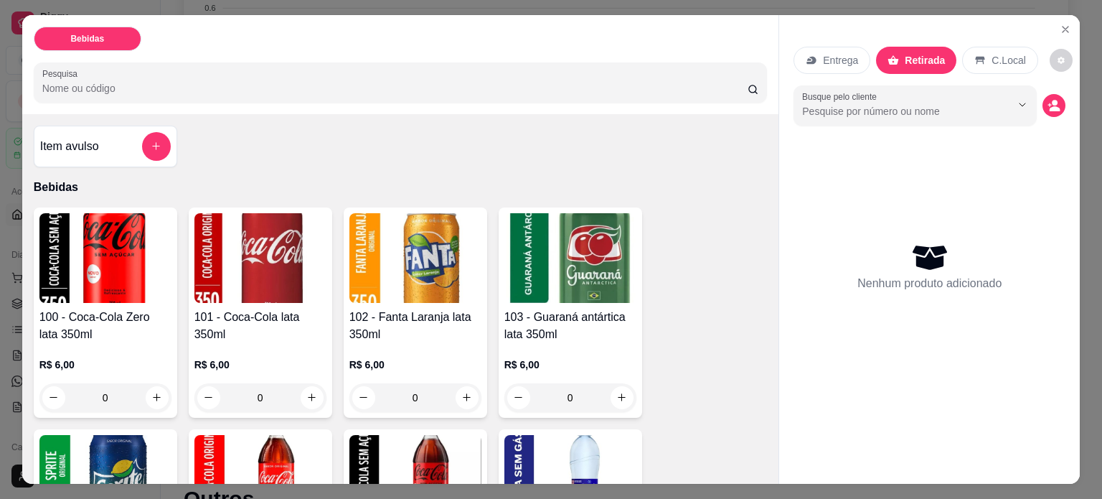
click at [992, 60] on p "C.Local" at bounding box center [1009, 60] width 34 height 14
click at [876, 55] on div "Retirada" at bounding box center [916, 60] width 80 height 27
click at [1060, 28] on icon "Close" at bounding box center [1065, 29] width 11 height 11
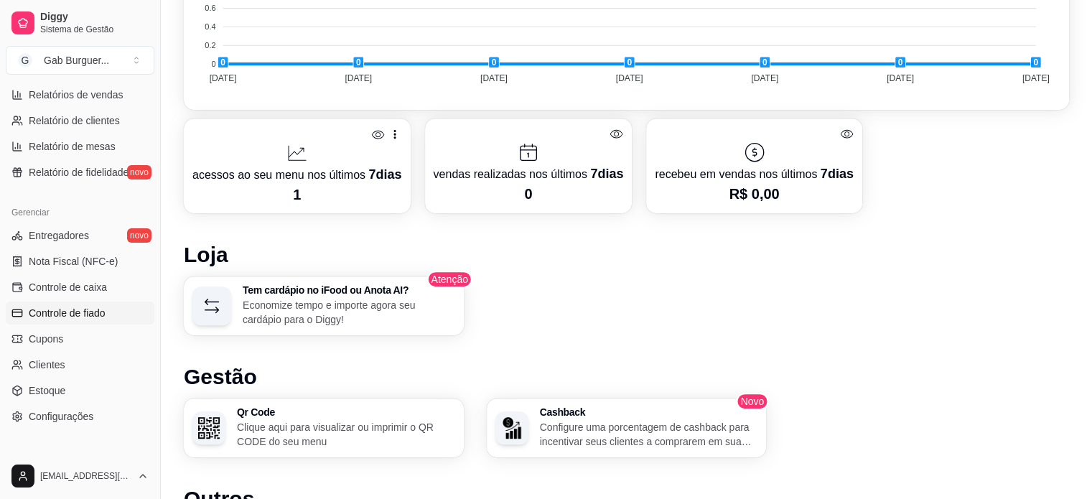
scroll to position [533, 0]
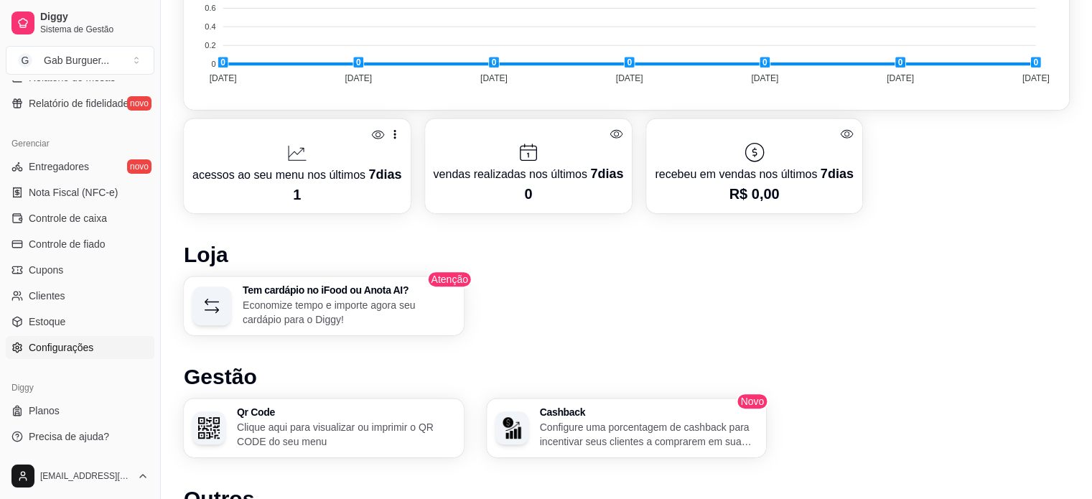
click at [99, 355] on link "Configurações" at bounding box center [80, 347] width 149 height 23
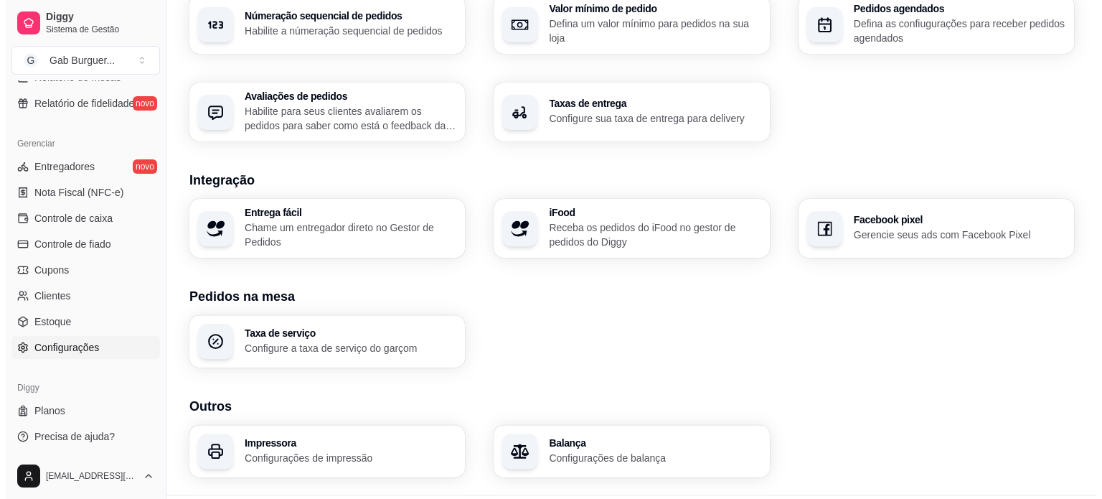
scroll to position [506, 0]
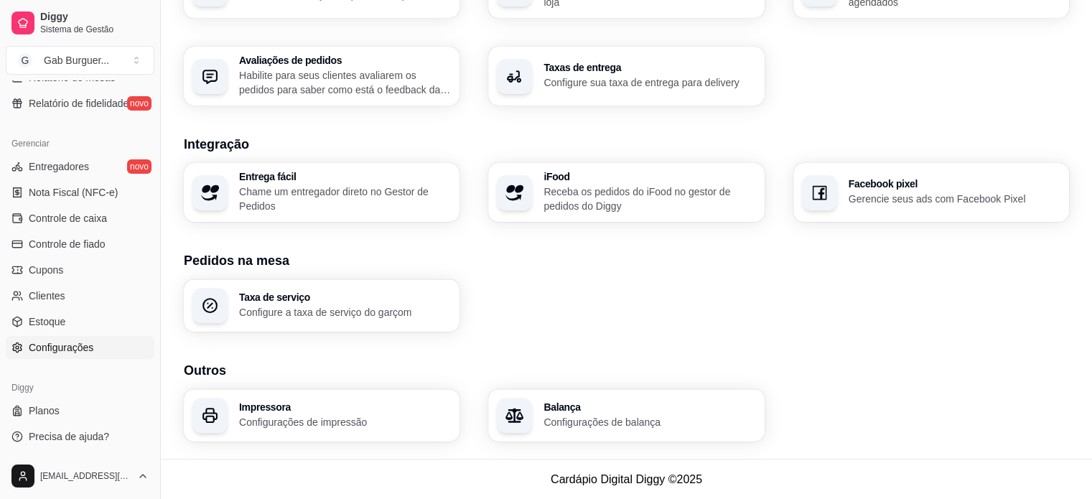
click at [318, 425] on p "Configurações de impressão" at bounding box center [345, 422] width 212 height 14
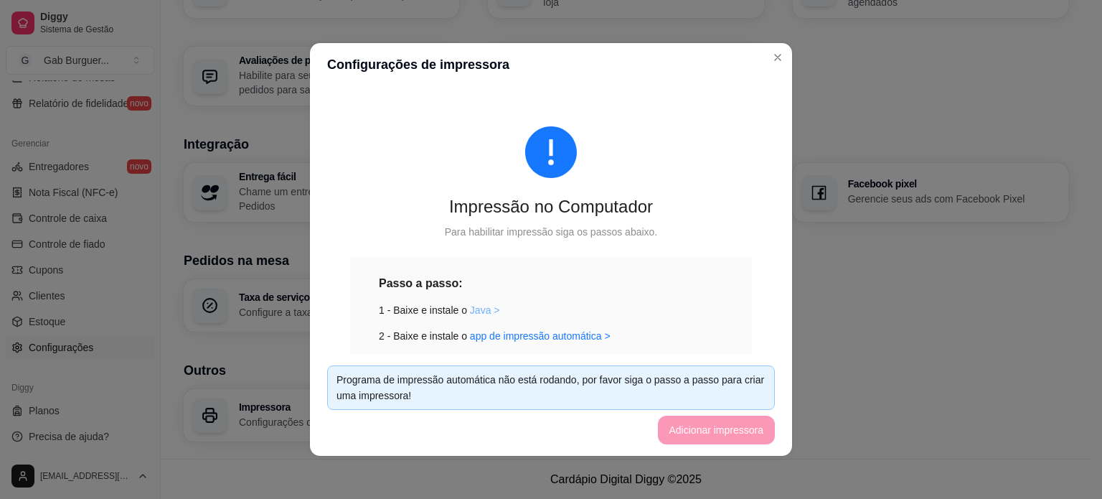
click at [478, 312] on link "Java >" at bounding box center [485, 309] width 30 height 11
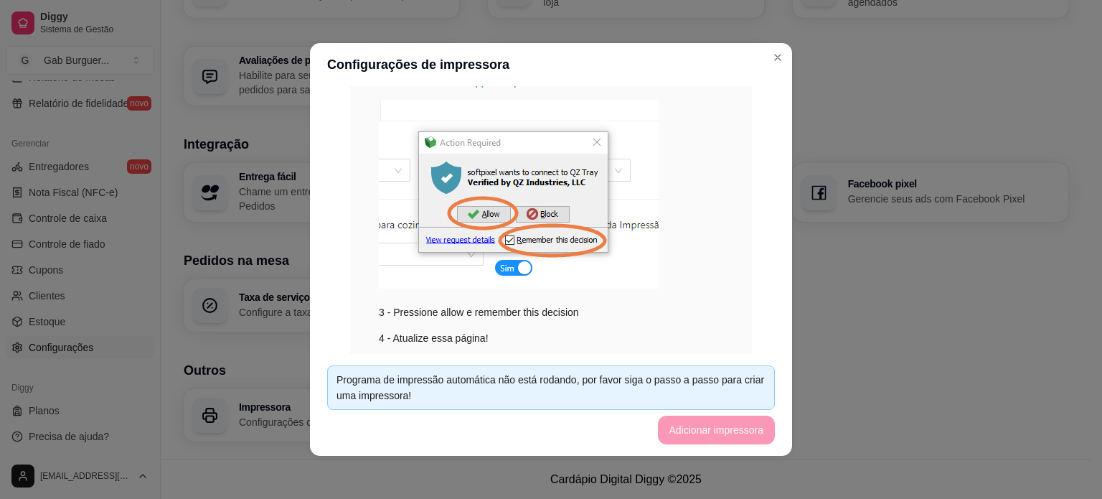
scroll to position [287, 0]
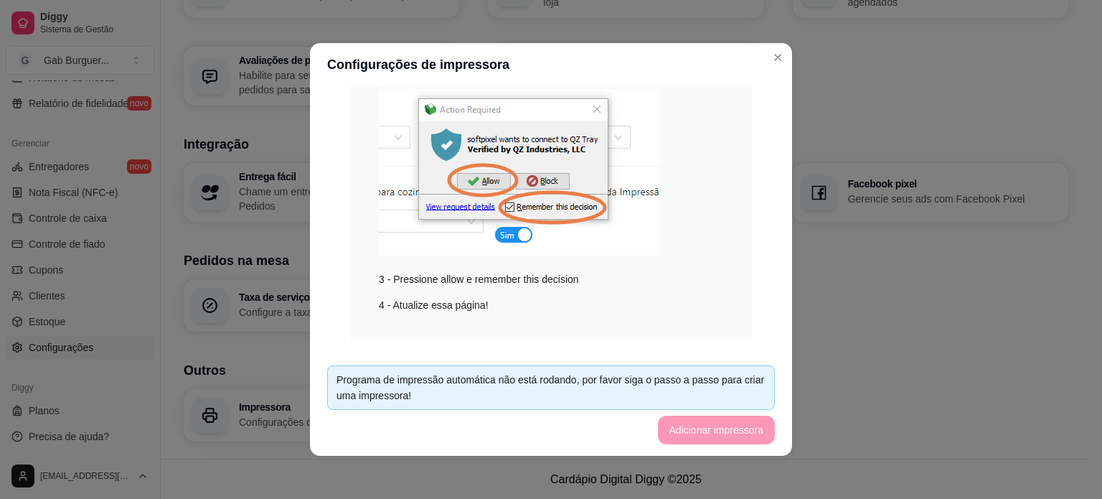
click at [613, 327] on div "Passo a passo: 1 - Baixe e instale o [GEOGRAPHIC_DATA] > 2 - Baixe e instale o …" at bounding box center [551, 155] width 402 height 370
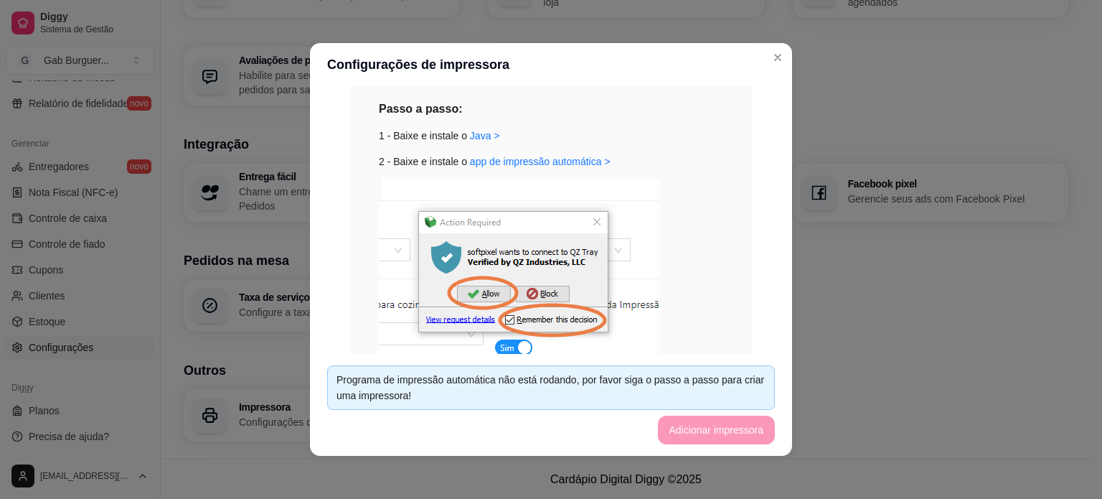
scroll to position [0, 0]
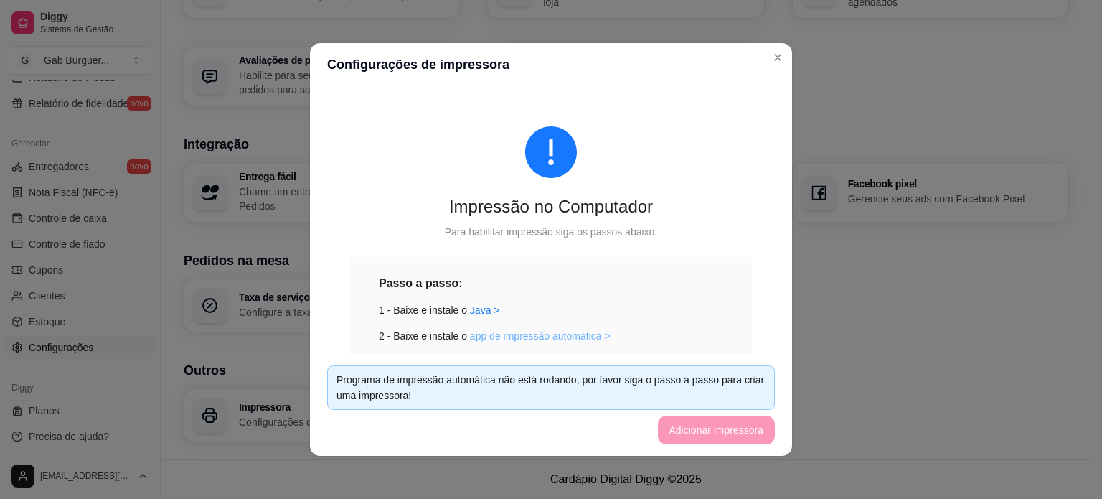
click at [560, 338] on link "app de impressão automática >" at bounding box center [540, 335] width 141 height 11
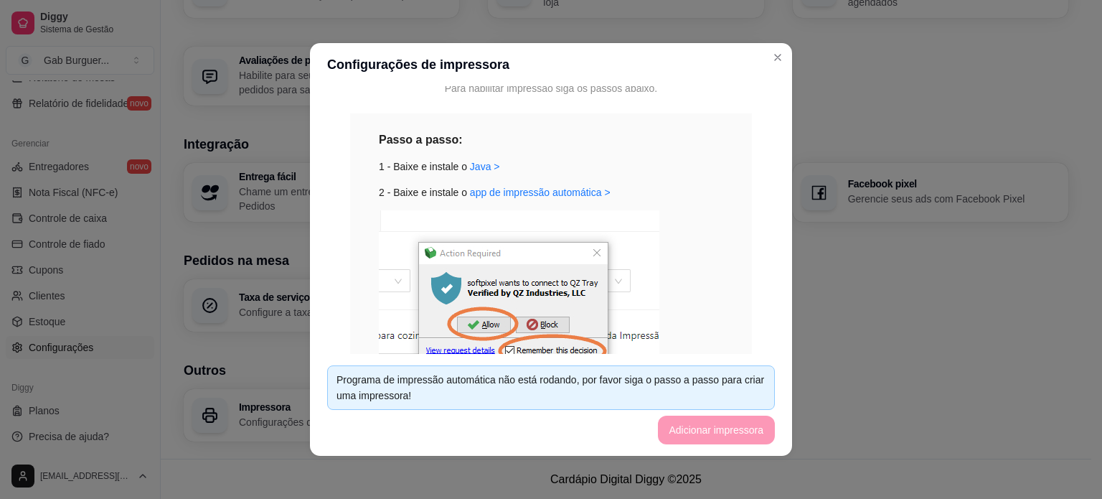
scroll to position [313, 0]
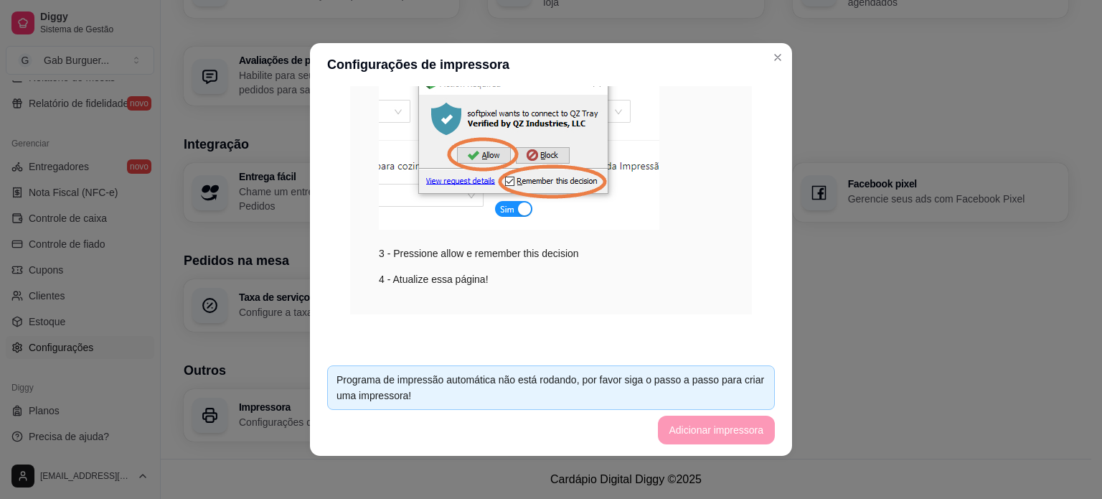
click at [727, 427] on footer "Programa de impressão automática não está rodando, por favor siga o passo a pas…" at bounding box center [551, 405] width 482 height 102
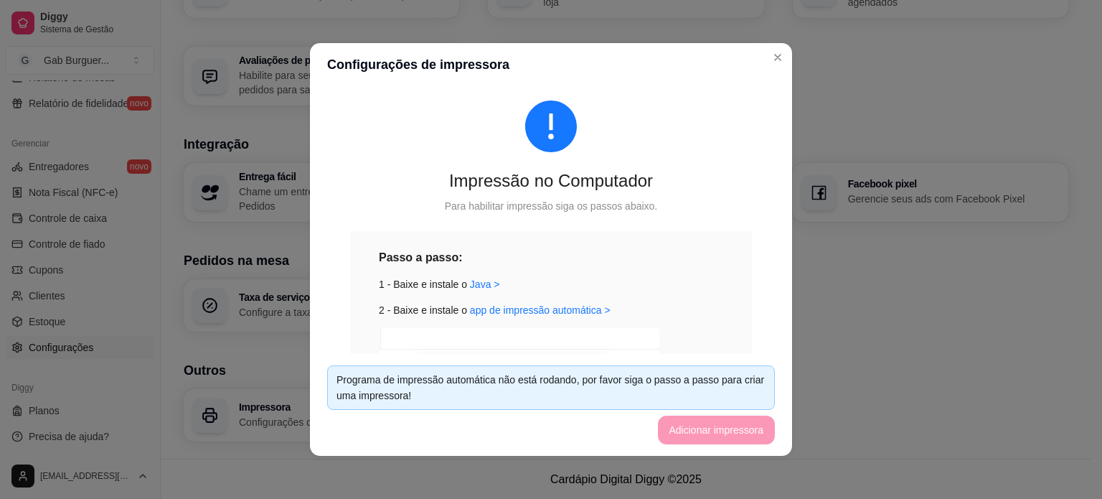
scroll to position [0, 0]
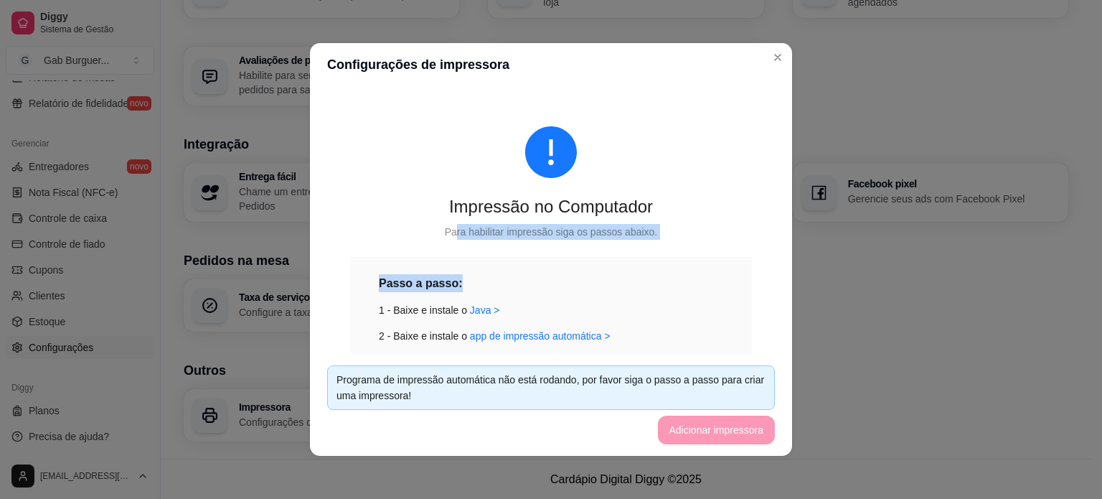
drag, startPoint x: 447, startPoint y: 230, endPoint x: 677, endPoint y: 245, distance: 230.2
click at [616, 251] on div "Impressão no Computador Para habilitar impressão siga os passos abaixo. Passo a…" at bounding box center [551, 377] width 448 height 570
click at [677, 245] on div "Impressão no Computador Para habilitar impressão siga os passos abaixo. Passo a…" at bounding box center [551, 377] width 448 height 570
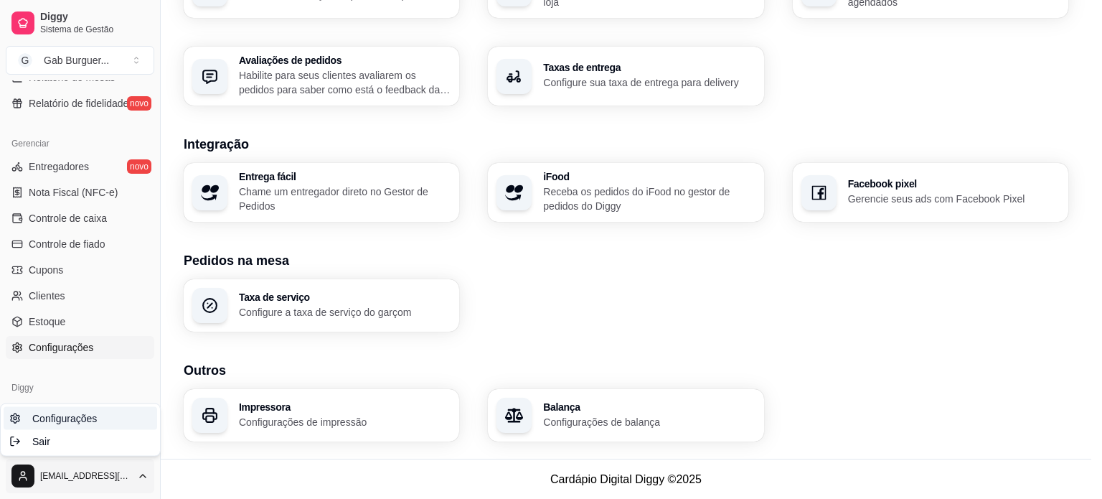
click at [37, 427] on link "Configurações" at bounding box center [81, 418] width 154 height 23
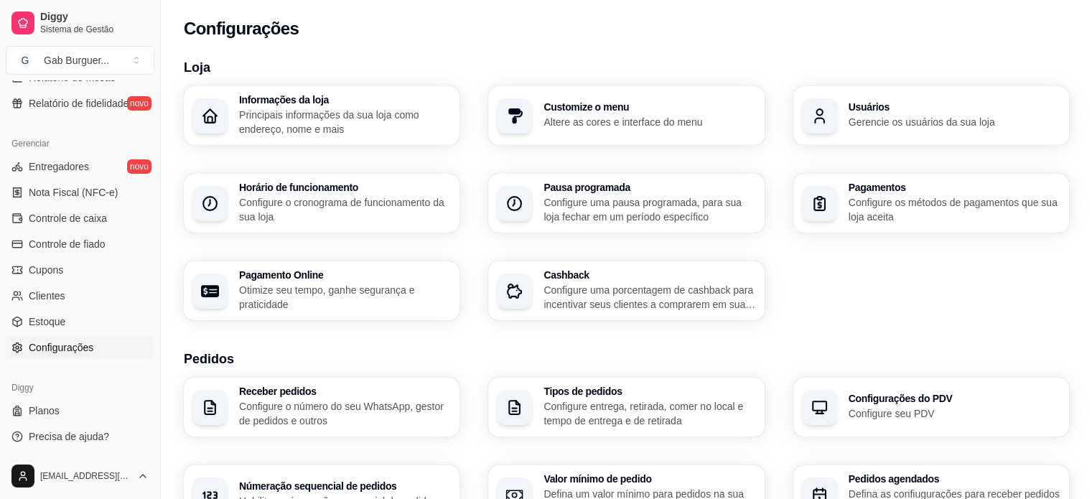
click at [381, 121] on p "Principais informações da sua loja como endereço, nome e mais" at bounding box center [345, 122] width 212 height 29
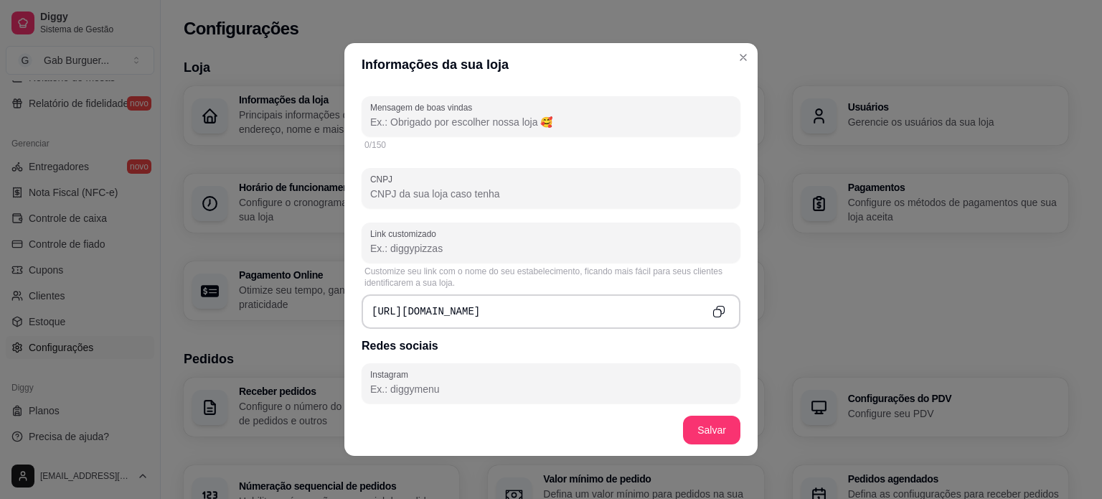
scroll to position [431, 0]
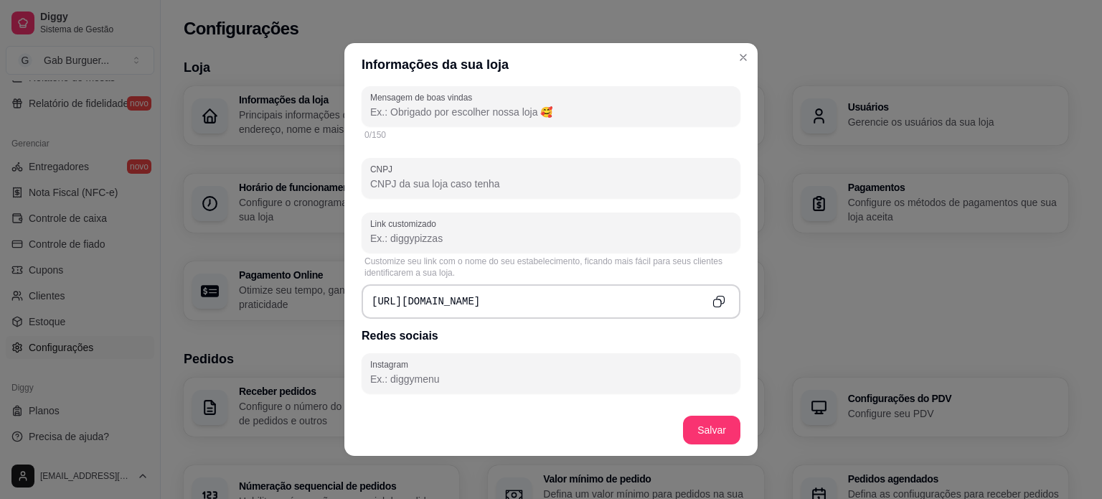
click at [511, 309] on div "[URL][DOMAIN_NAME]" at bounding box center [551, 301] width 379 height 34
click at [508, 304] on div "[URL][DOMAIN_NAME]" at bounding box center [551, 301] width 379 height 34
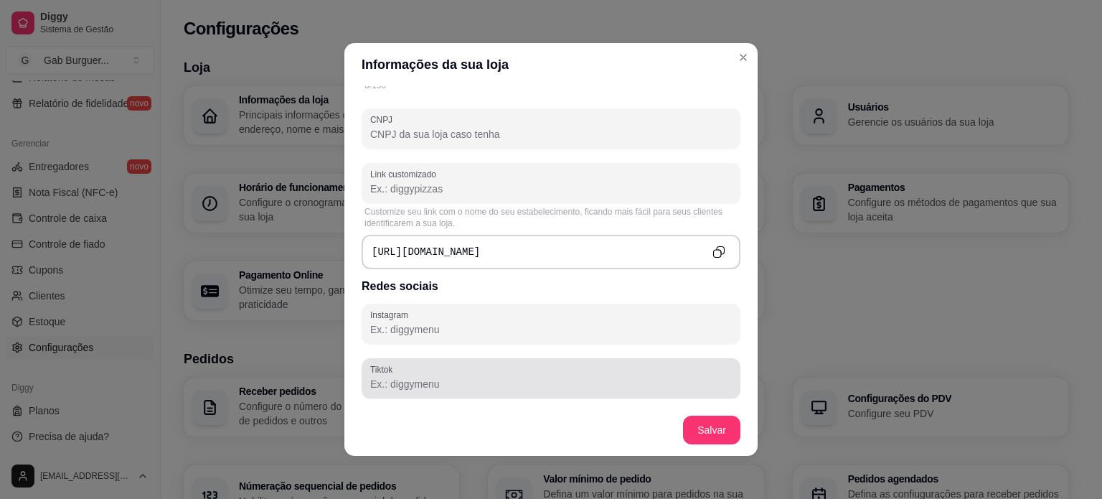
scroll to position [502, 0]
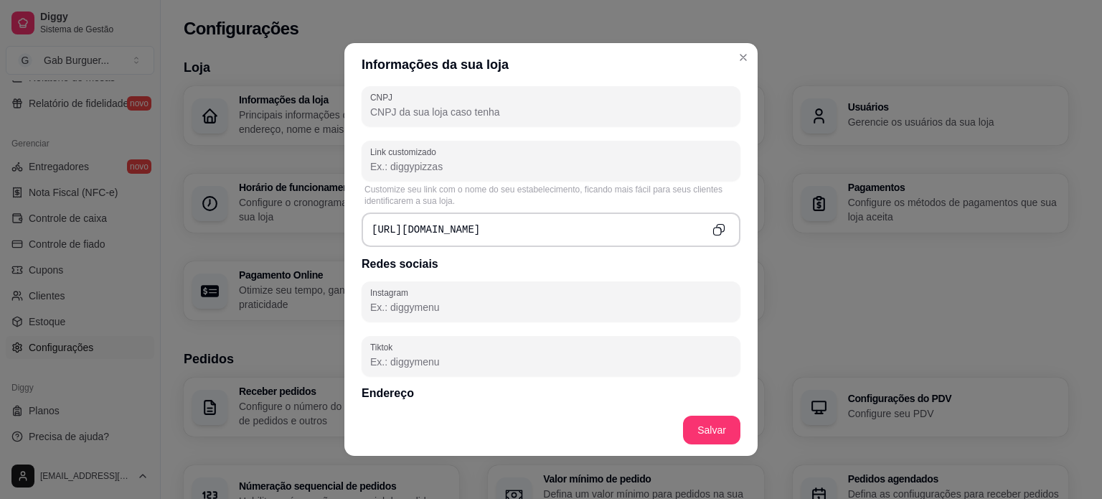
click at [432, 167] on input "Link customizado" at bounding box center [551, 166] width 362 height 14
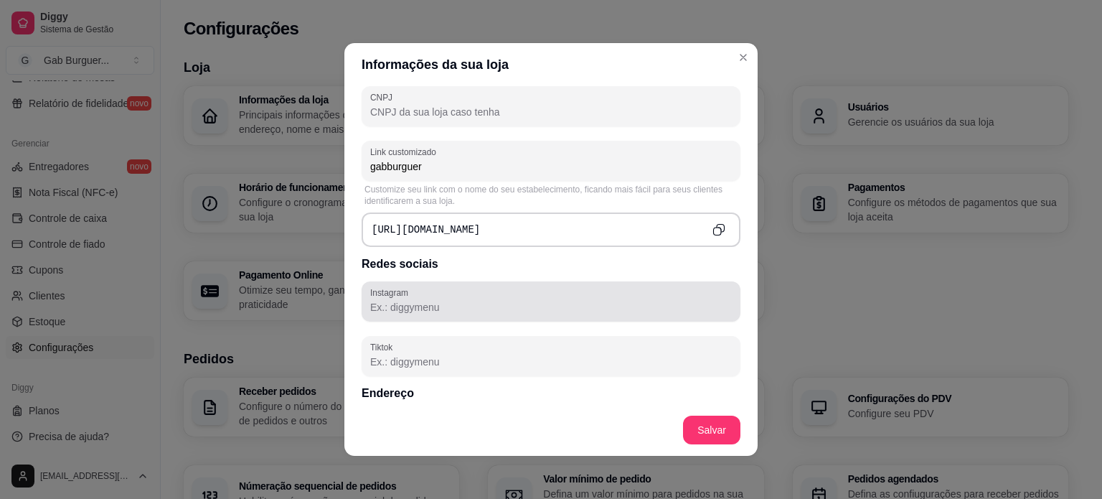
type input "gabburguer"
click at [638, 294] on div at bounding box center [551, 301] width 362 height 29
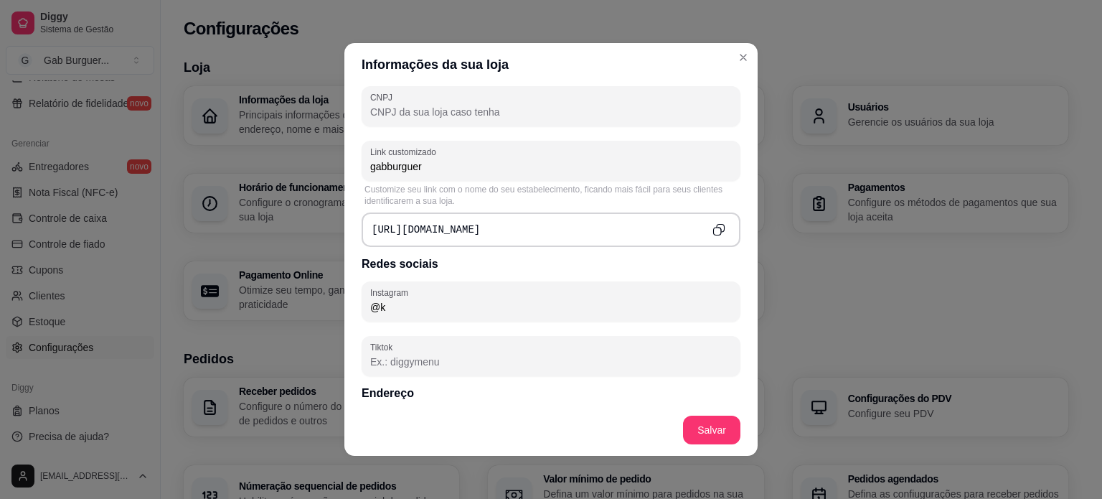
type input "@"
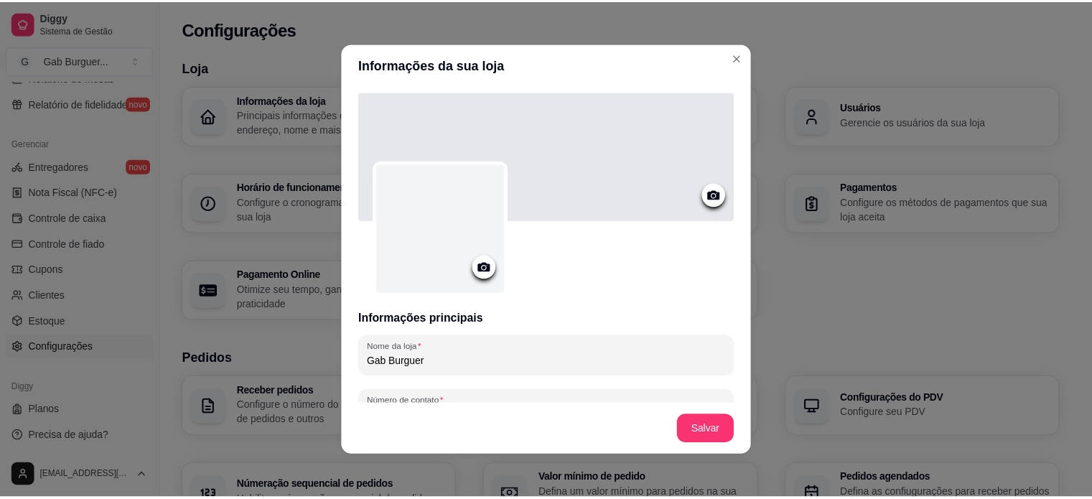
scroll to position [0, 0]
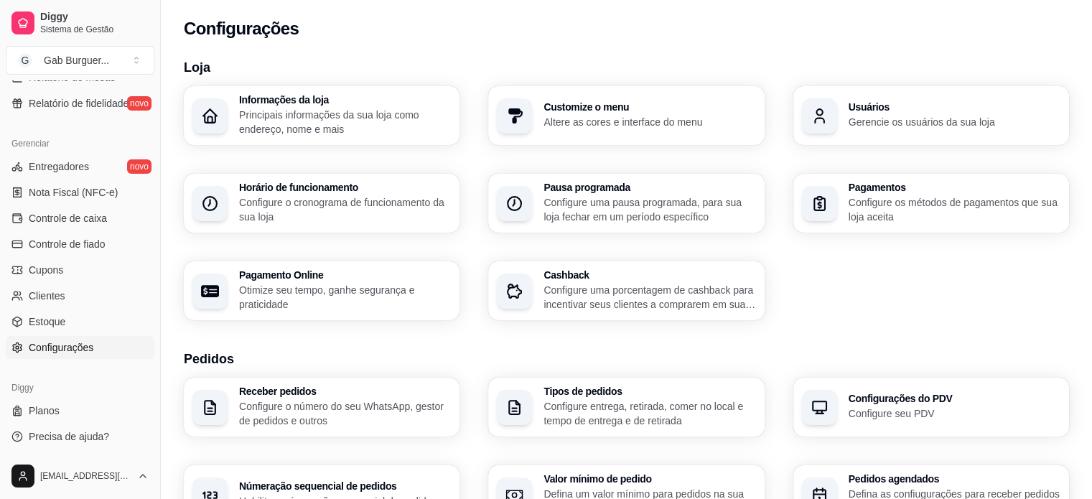
click at [855, 109] on h3 "Usuários" at bounding box center [954, 107] width 212 height 10
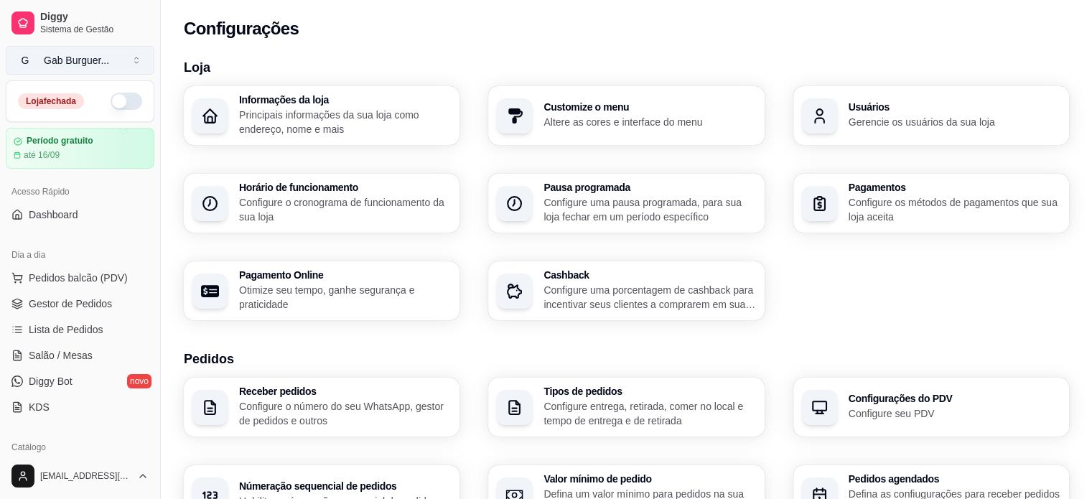
click at [63, 51] on button "G Gab Burguer ..." at bounding box center [80, 60] width 149 height 29
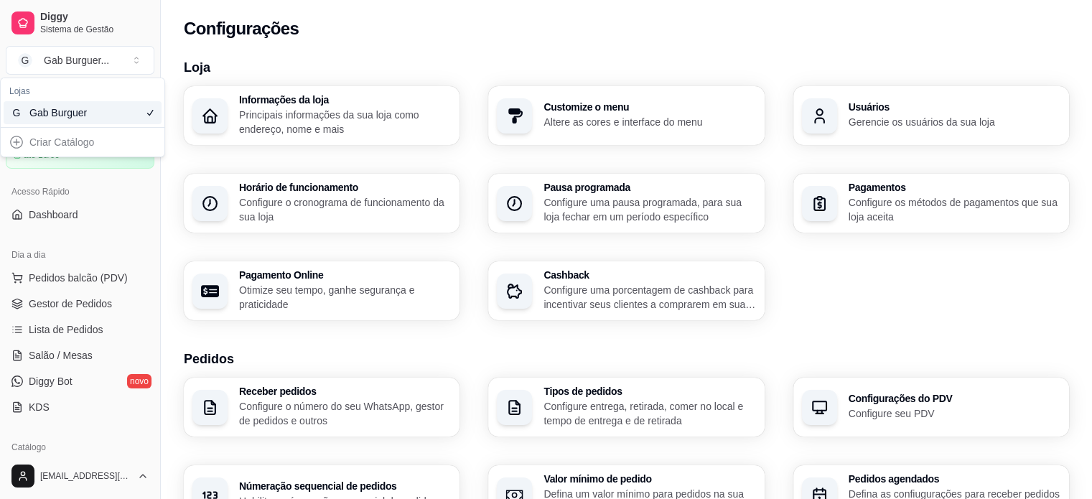
click at [80, 113] on div "Gab Burguer" at bounding box center [61, 112] width 65 height 14
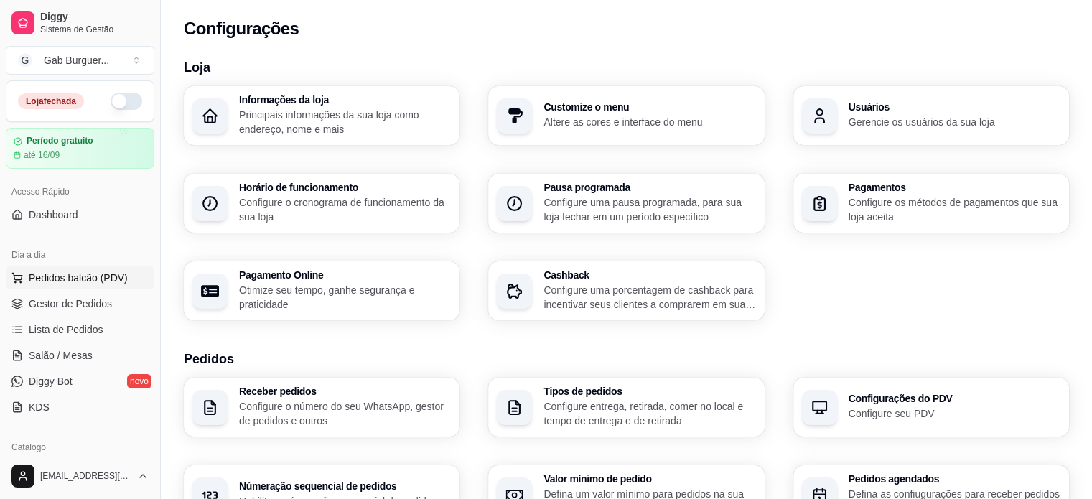
click at [75, 276] on span "Pedidos balcão (PDV)" at bounding box center [78, 278] width 99 height 14
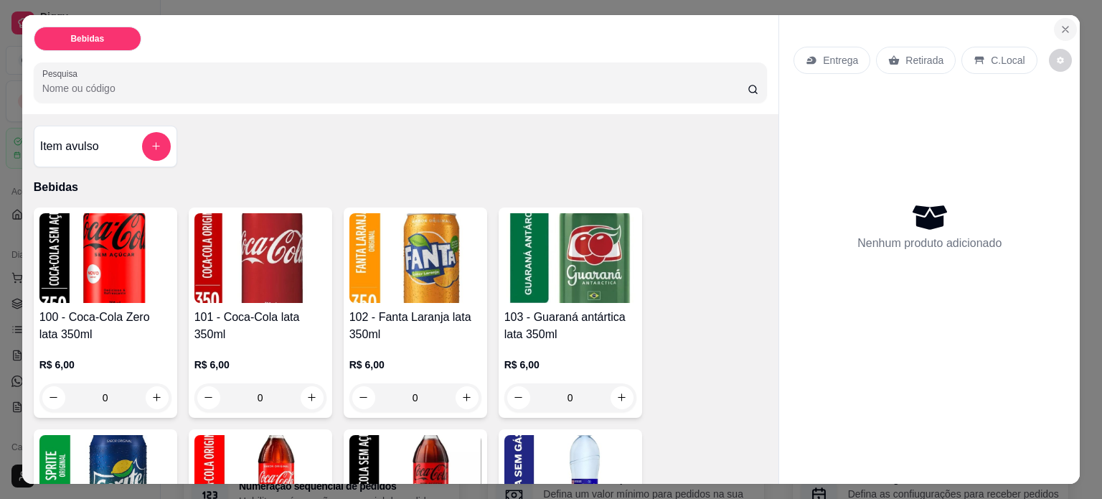
click at [1060, 24] on icon "Close" at bounding box center [1065, 29] width 11 height 11
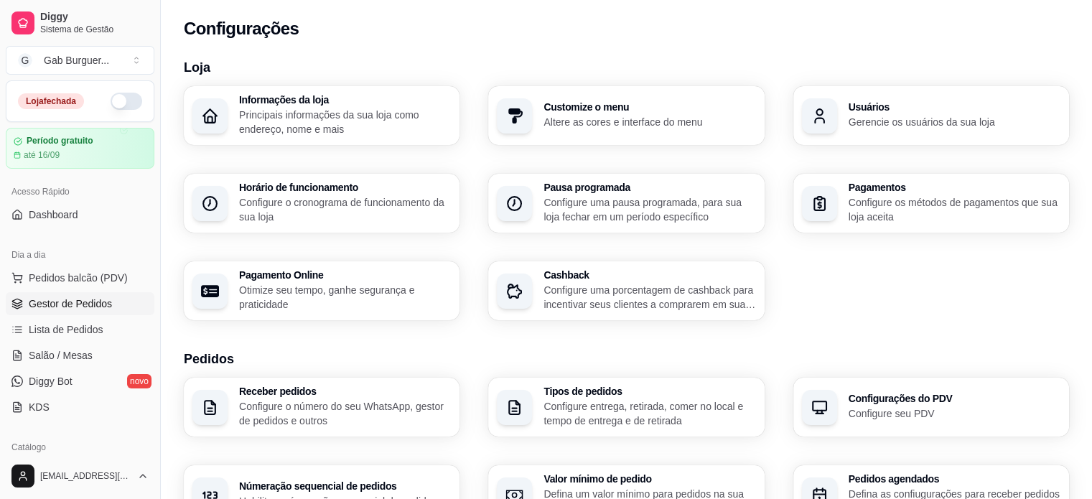
click at [80, 295] on link "Gestor de Pedidos" at bounding box center [80, 303] width 149 height 23
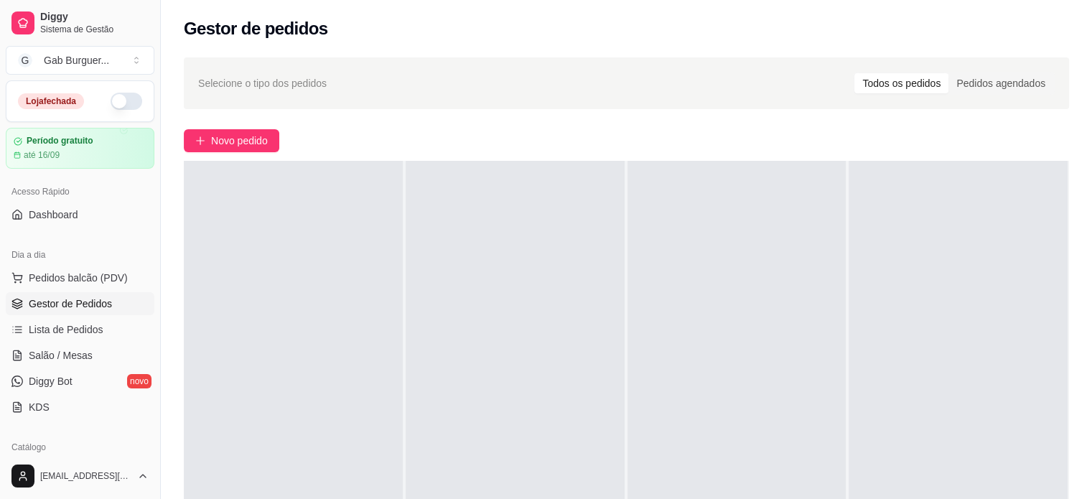
click at [297, 228] on div at bounding box center [293, 410] width 219 height 499
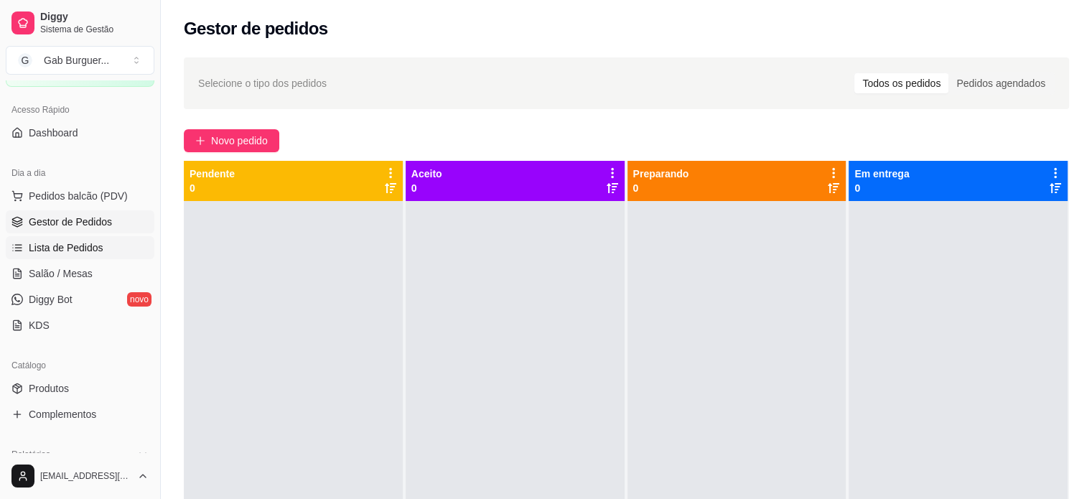
scroll to position [215, 0]
